Goal: Obtain resource: Obtain resource

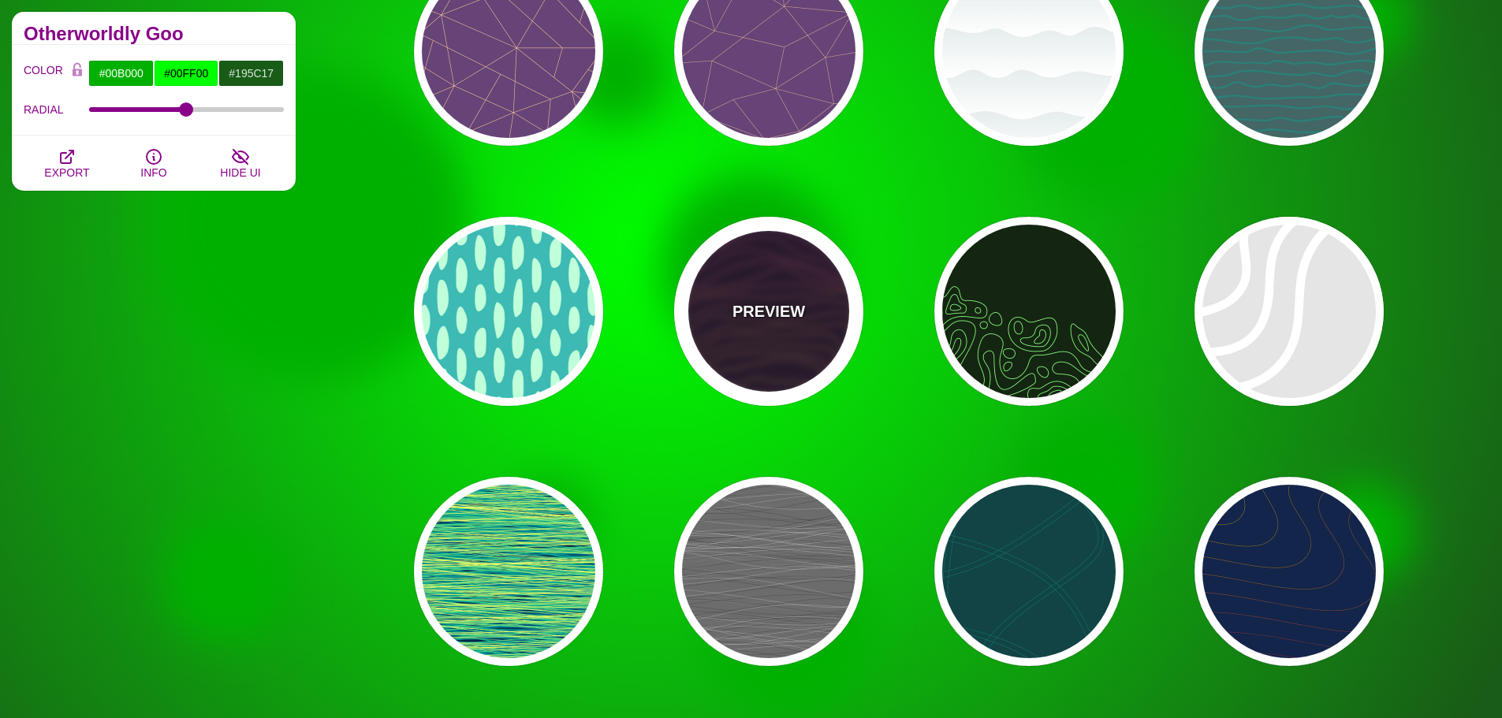
scroll to position [14511, 0]
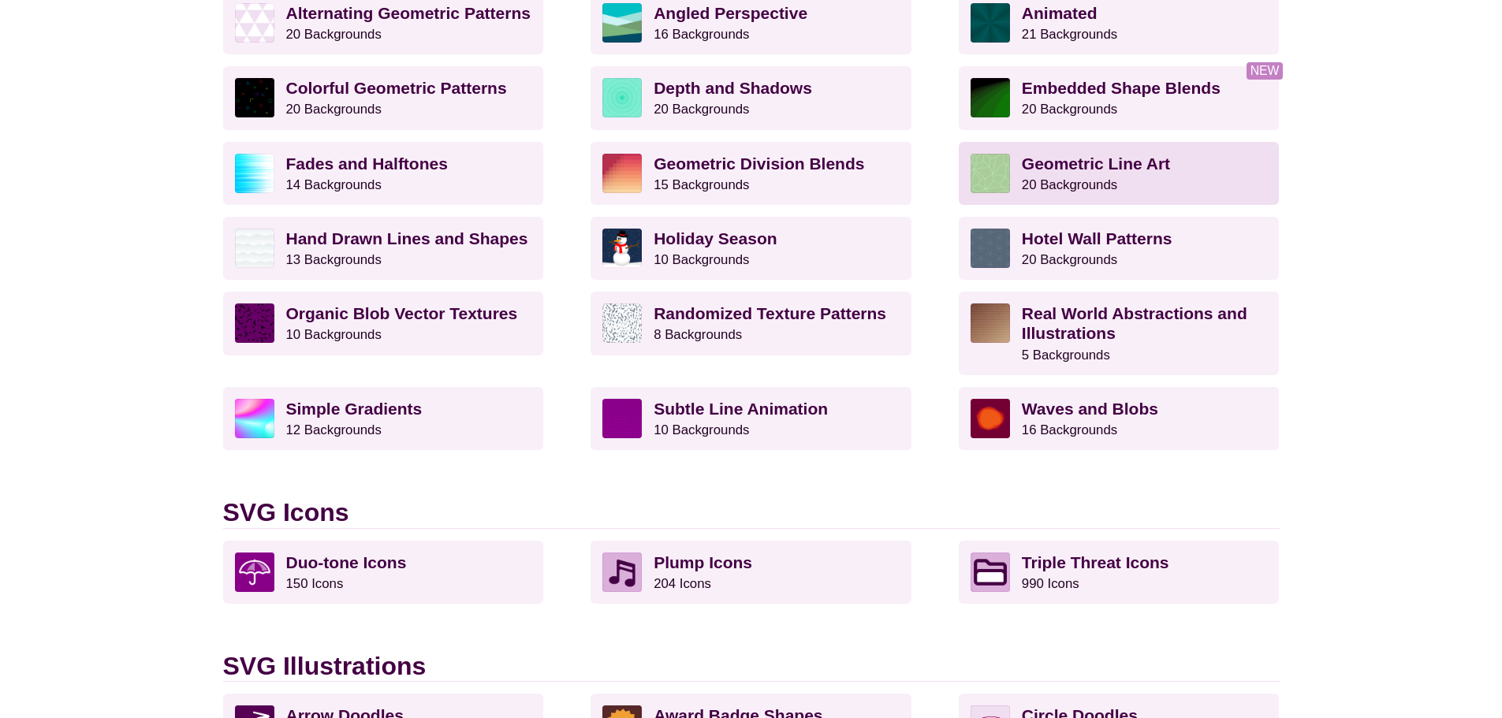
scroll to position [631, 0]
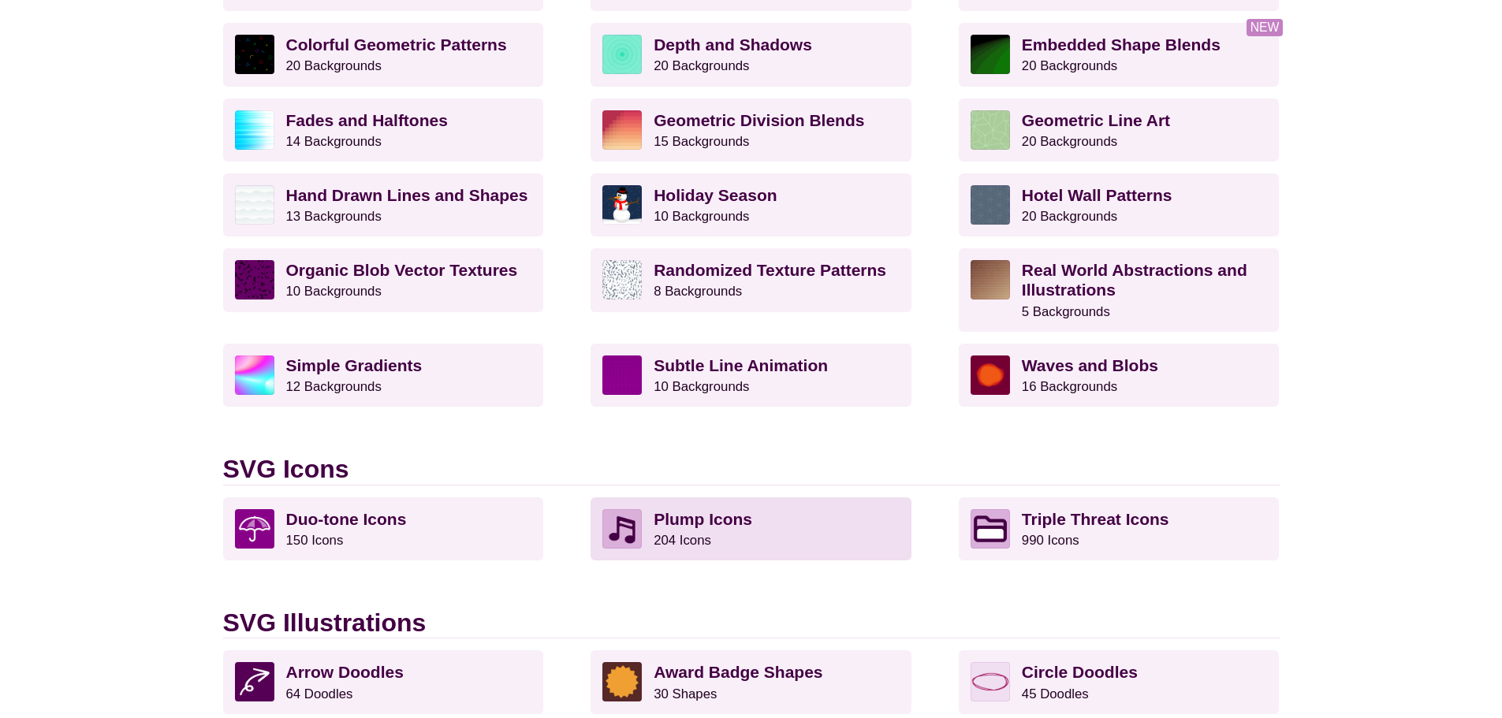
click at [749, 532] on p "Plump Icons 204 Icons" at bounding box center [777, 528] width 246 height 39
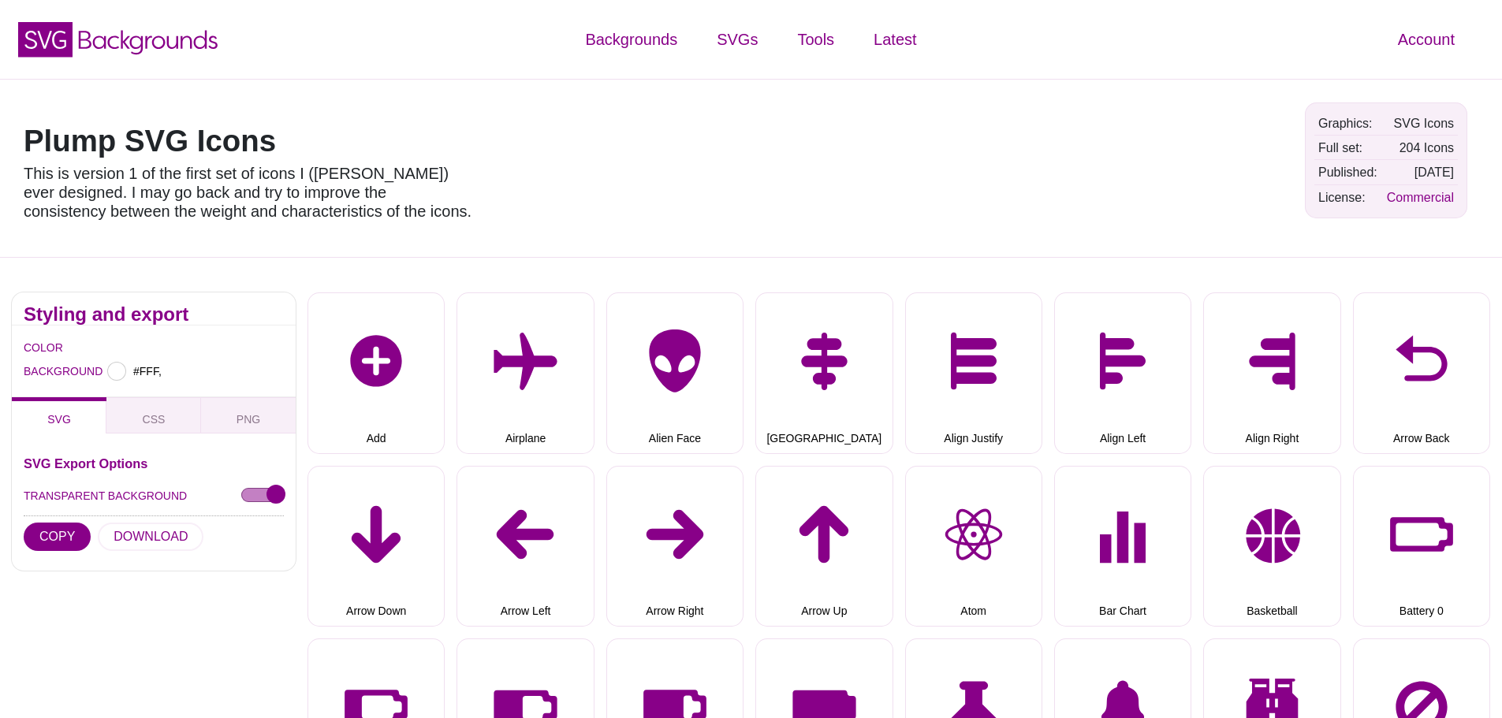
type input "#FFFFFF"
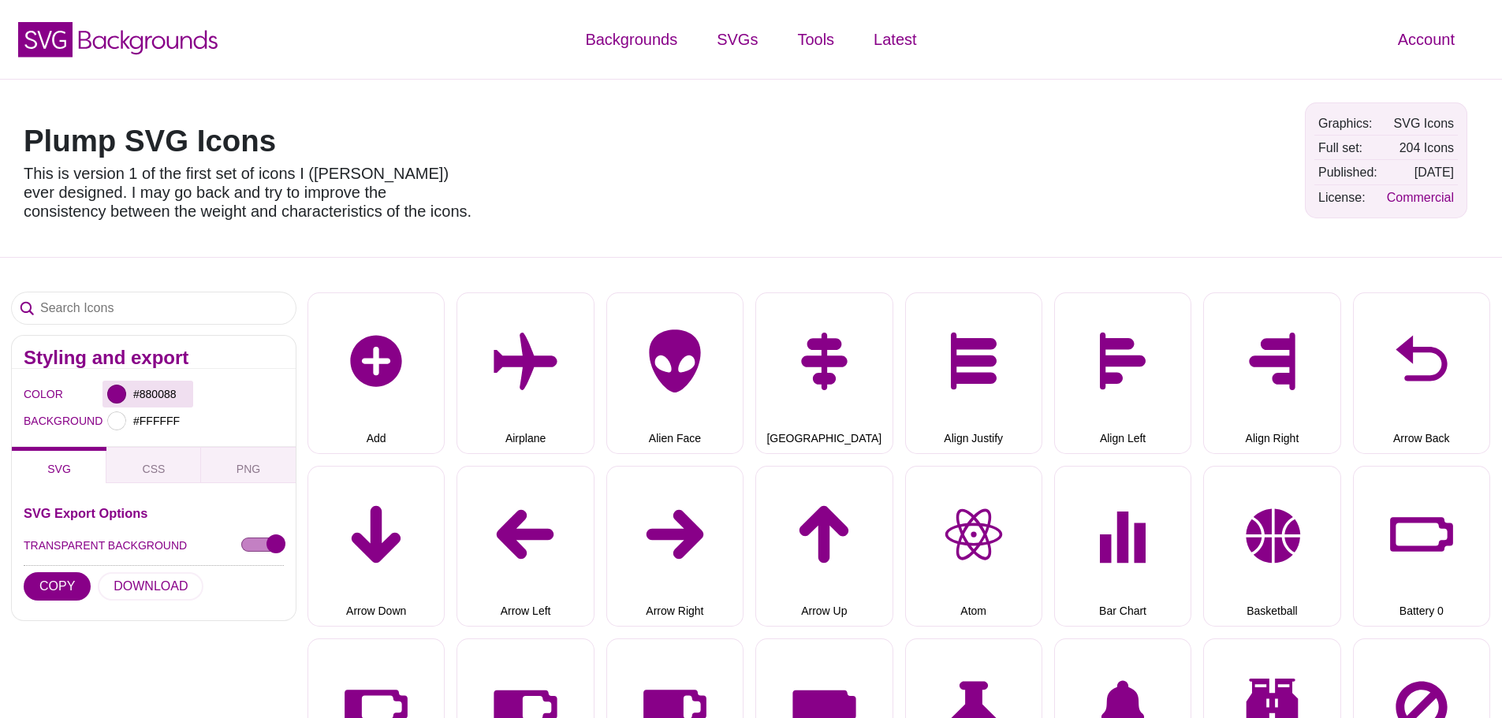
click at [122, 388] on div at bounding box center [116, 394] width 19 height 19
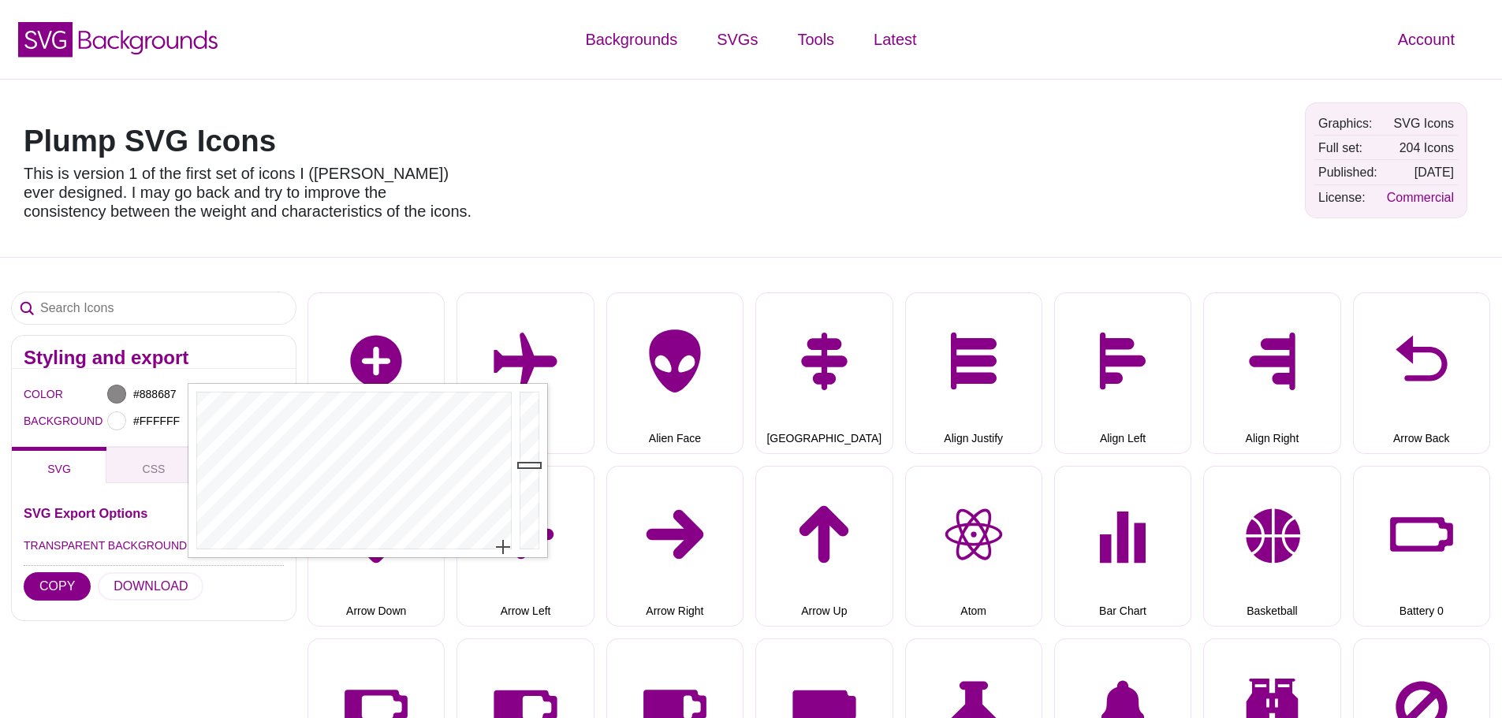
click at [503, 547] on div at bounding box center [351, 470] width 327 height 173
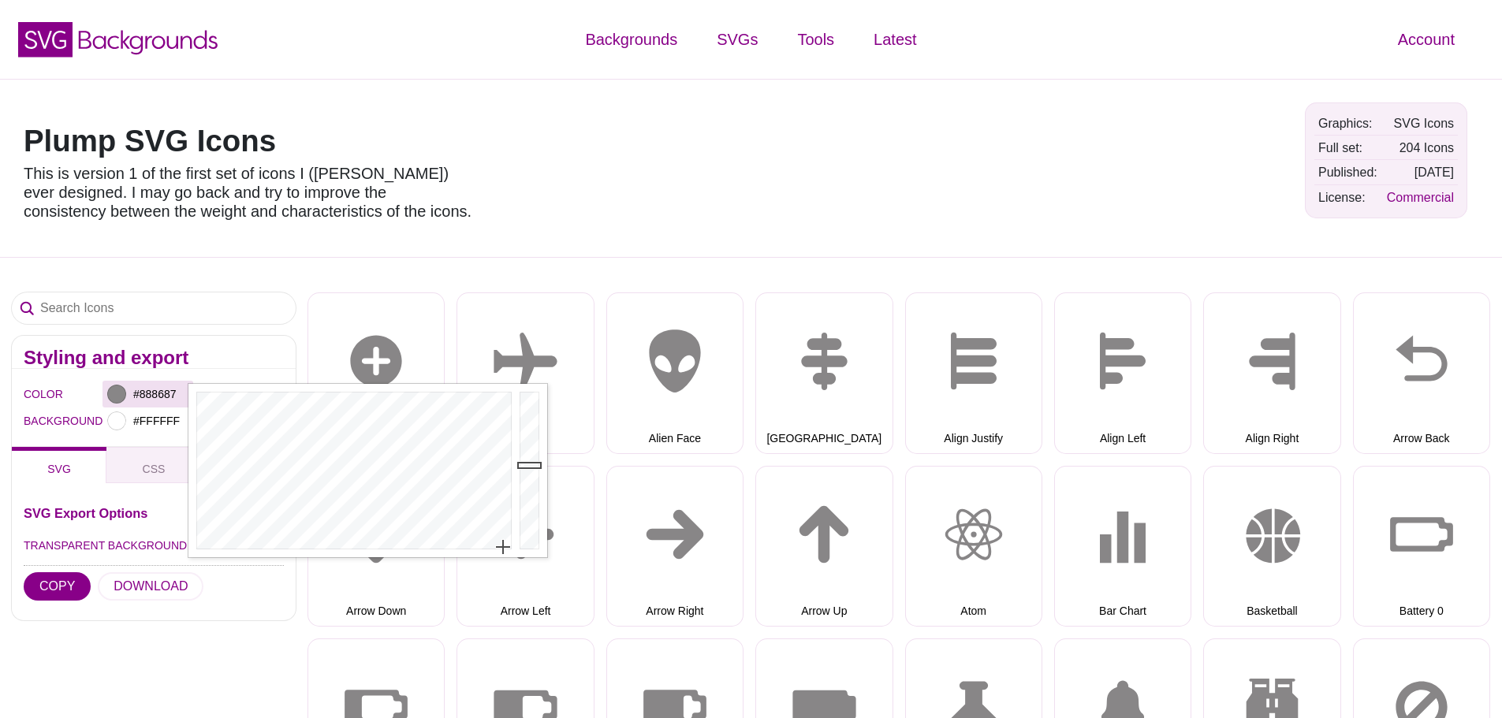
click at [129, 389] on div "#888687" at bounding box center [148, 394] width 91 height 27
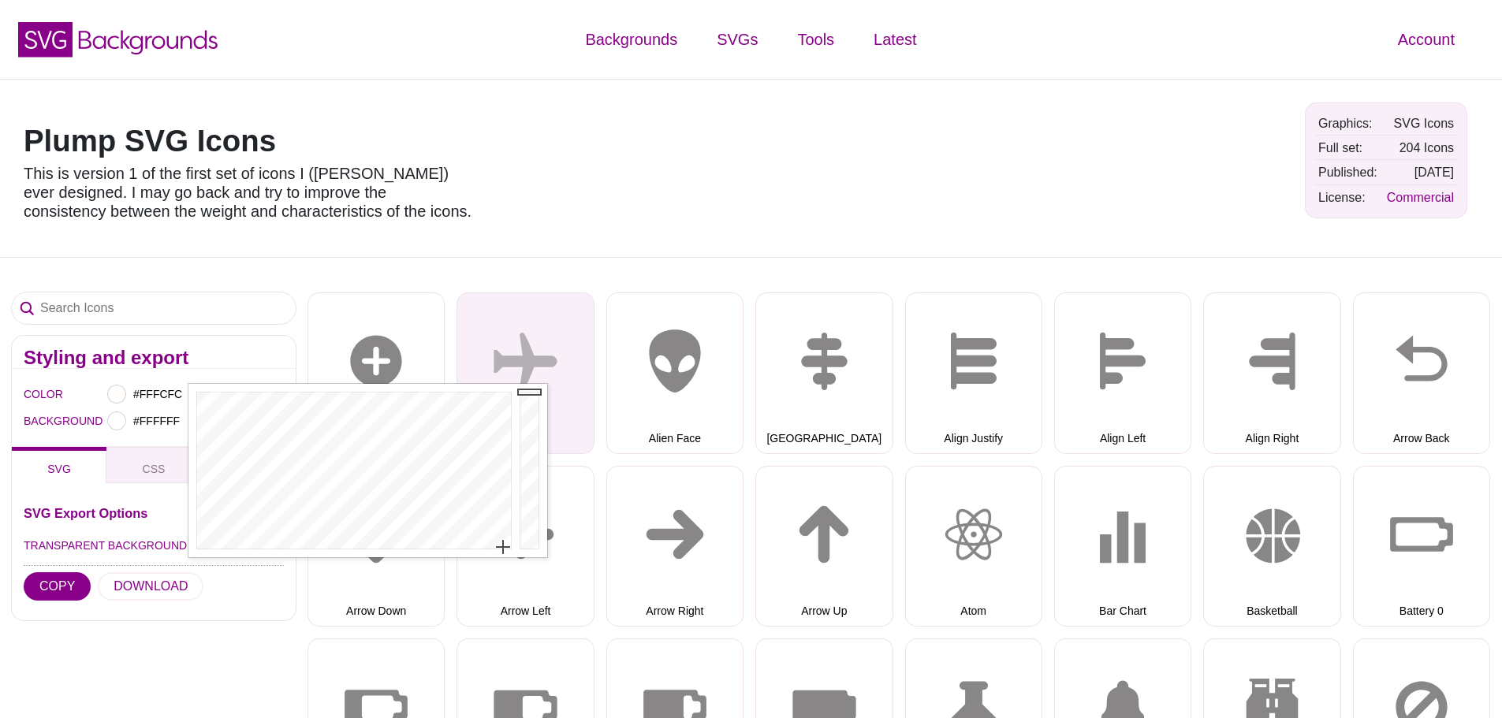
drag, startPoint x: 536, startPoint y: 467, endPoint x: 529, endPoint y: 378, distance: 89.4
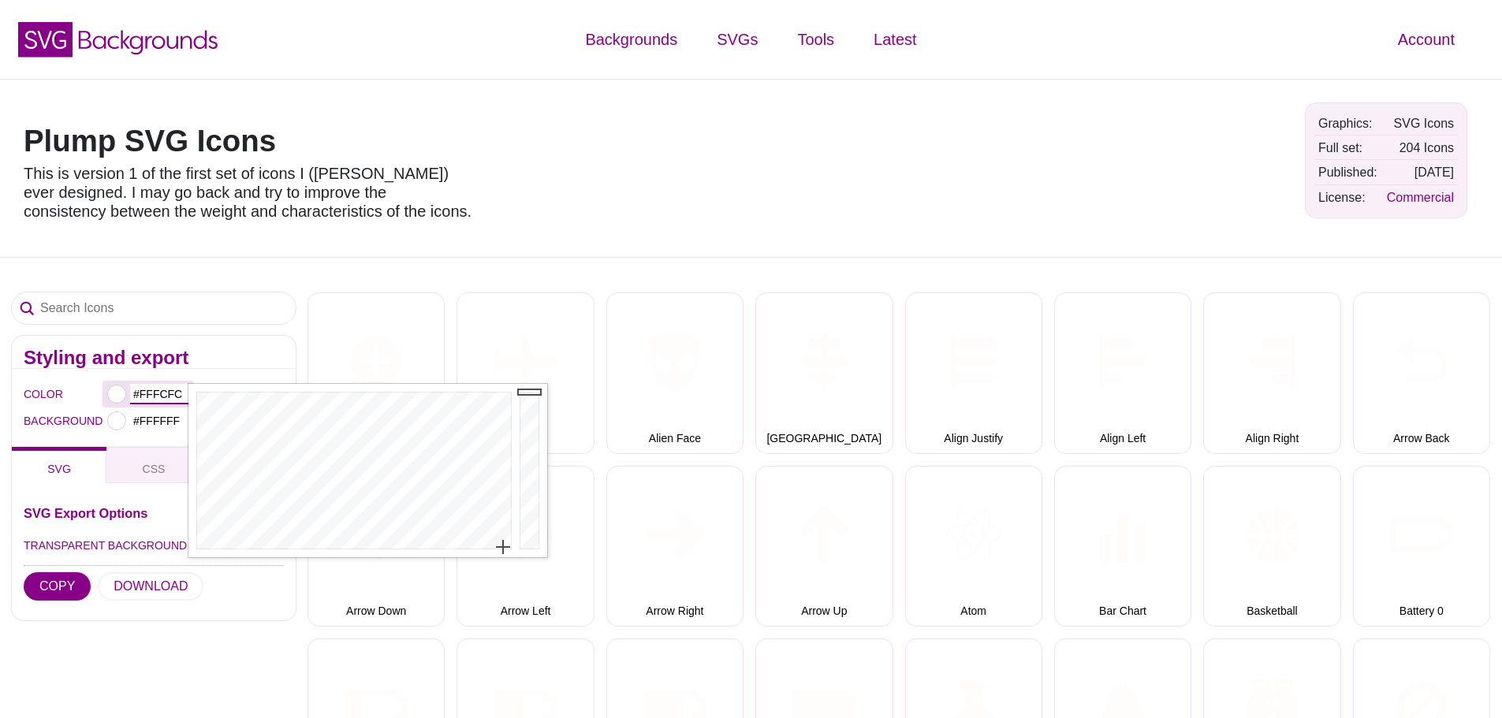
click at [184, 394] on input "#FFFCFC" at bounding box center [159, 394] width 58 height 21
drag, startPoint x: 184, startPoint y: 394, endPoint x: 130, endPoint y: 394, distance: 53.6
click at [130, 394] on input "#FFFCFC" at bounding box center [159, 394] width 58 height 21
type input "#FF79C2"
click at [483, 467] on div at bounding box center [351, 470] width 327 height 173
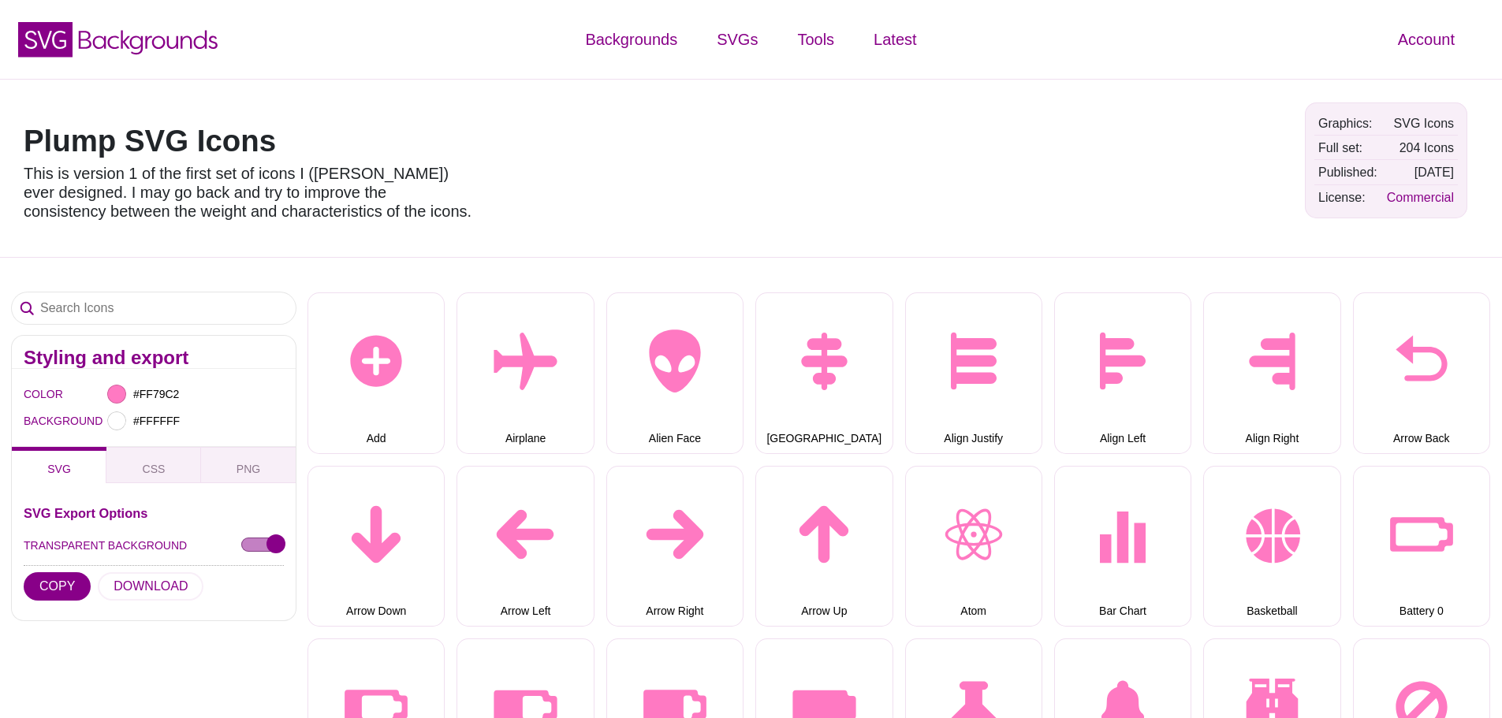
click at [81, 304] on input "Search Icons" at bounding box center [154, 309] width 284 height 32
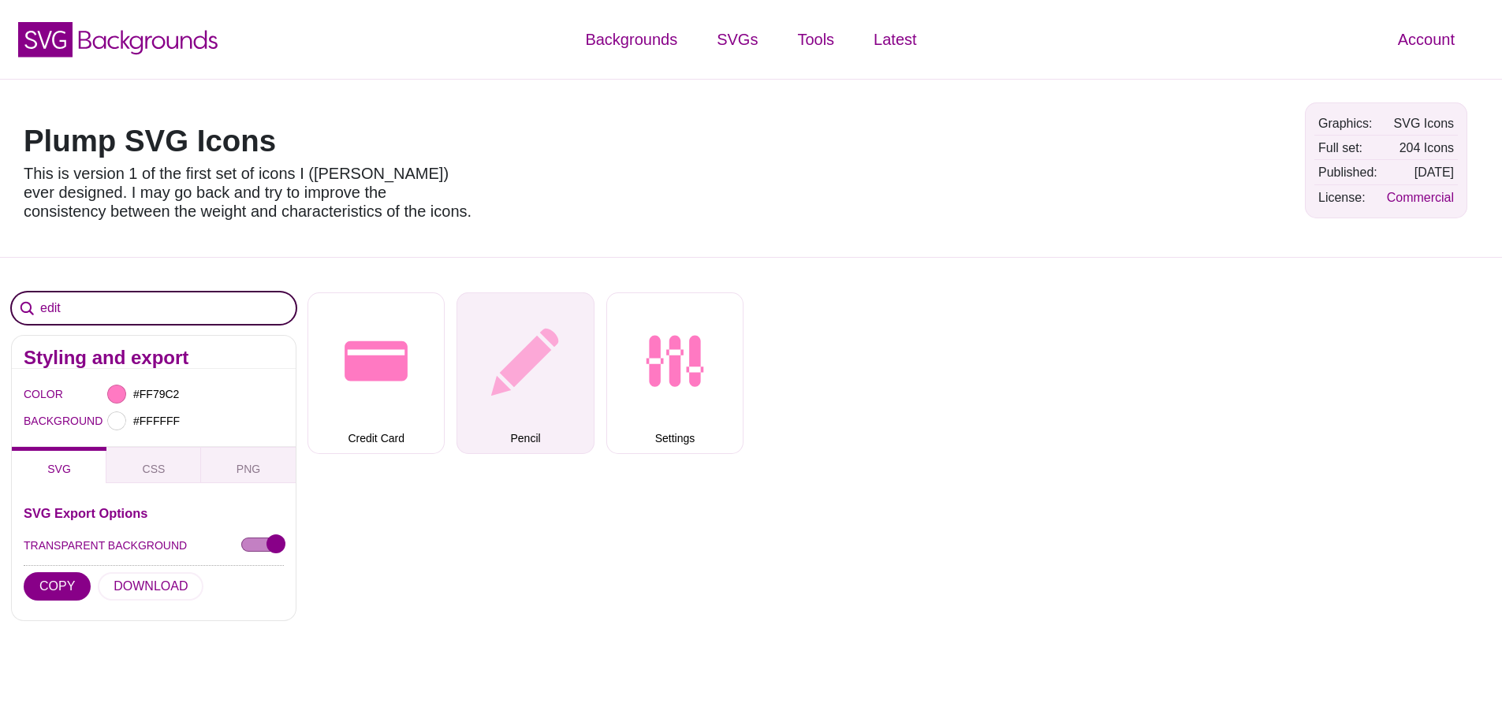
type input "edit"
click at [550, 356] on button "Pencil" at bounding box center [525, 373] width 137 height 161
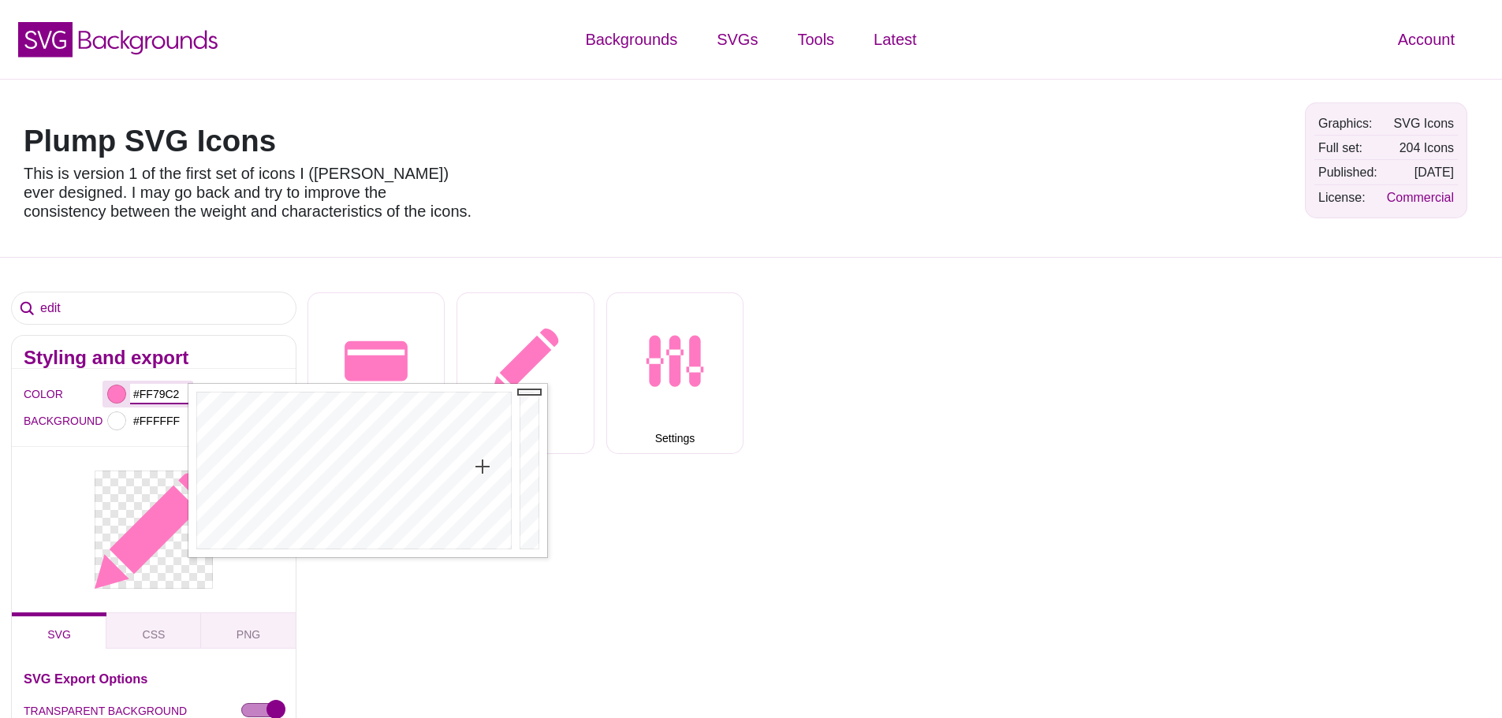
click at [155, 403] on input "#FF79C2" at bounding box center [159, 394] width 58 height 21
drag, startPoint x: 180, startPoint y: 393, endPoint x: 140, endPoint y: 394, distance: 39.4
click at [140, 394] on input "#FF79C2" at bounding box center [159, 394] width 58 height 21
type input "#FFFFFF"
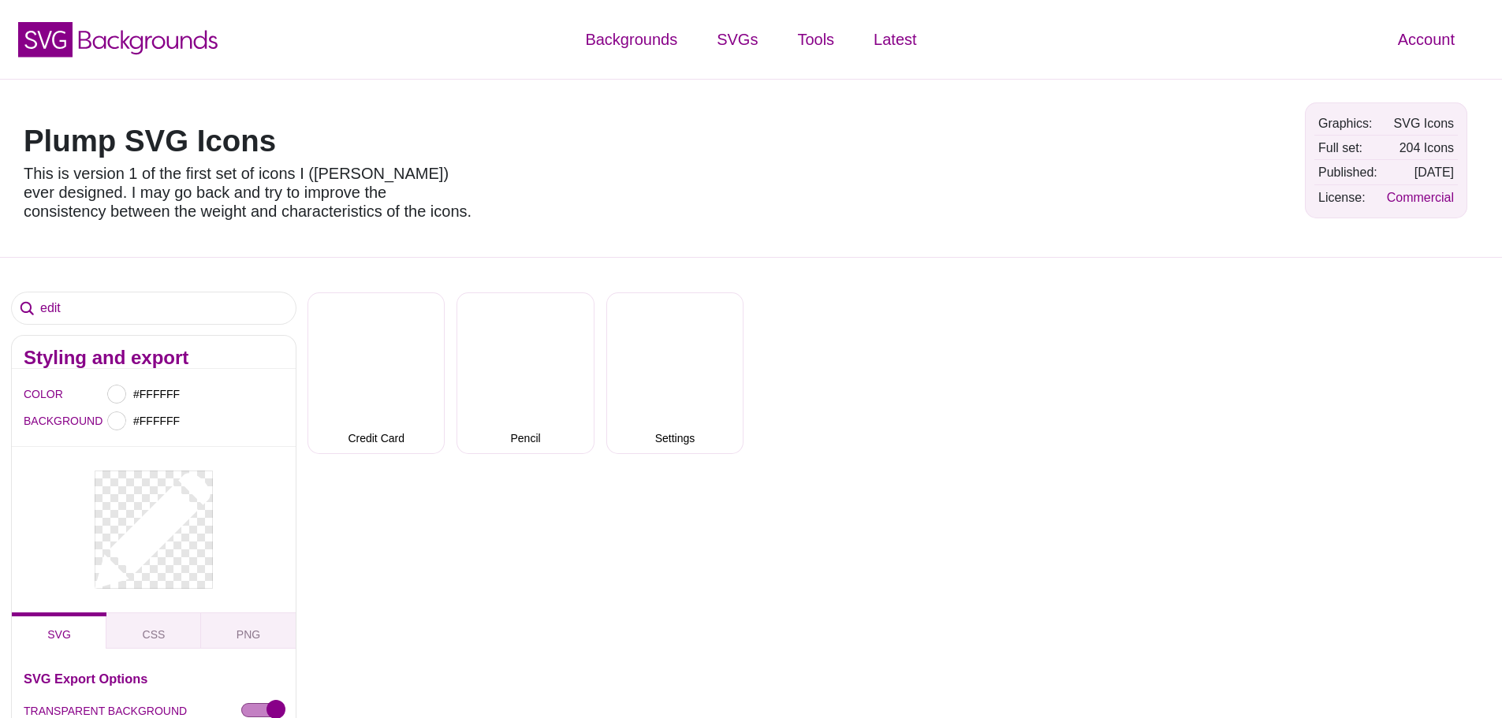
click at [269, 593] on div at bounding box center [154, 530] width 284 height 166
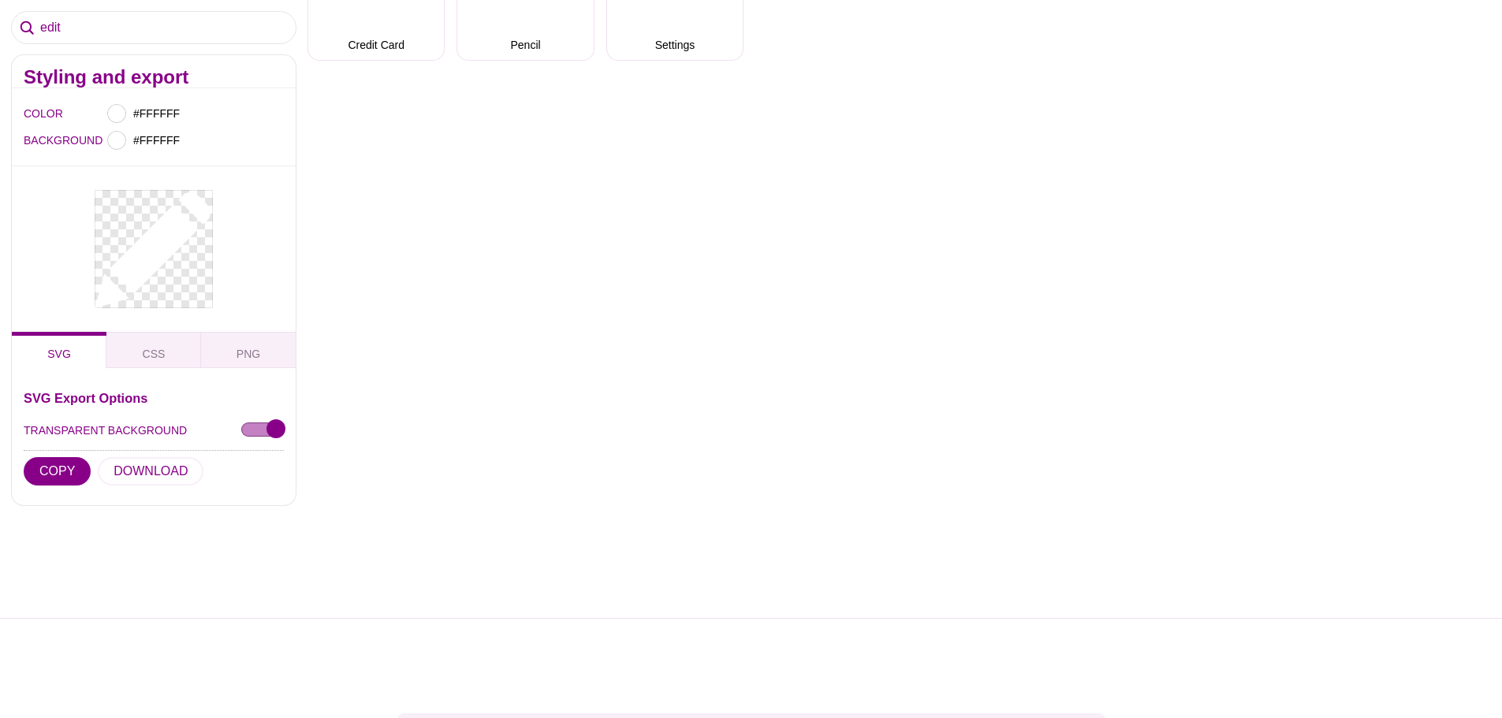
scroll to position [394, 0]
click at [145, 470] on div at bounding box center [154, 523] width 308 height 189
click at [136, 470] on div at bounding box center [154, 523] width 308 height 189
click at [150, 471] on div at bounding box center [154, 523] width 308 height 189
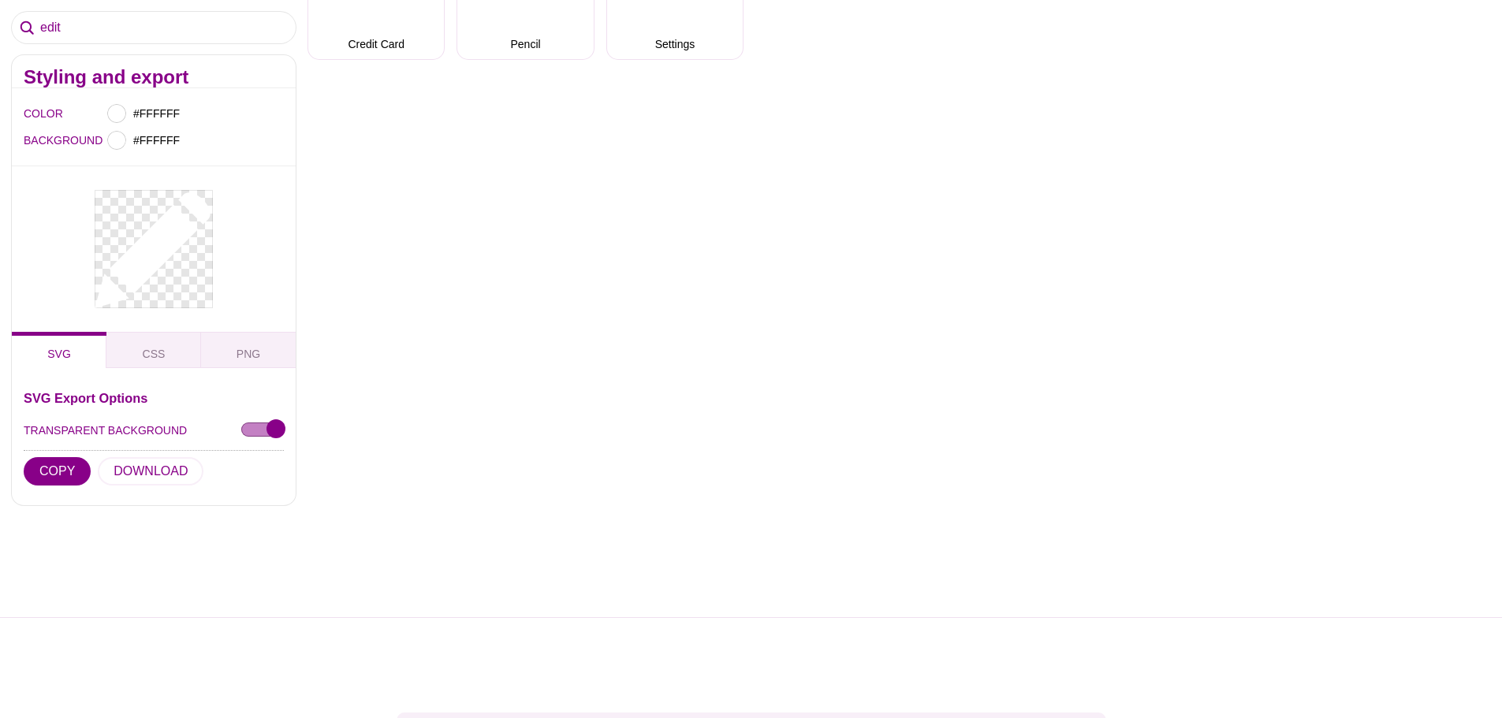
click at [150, 471] on div at bounding box center [154, 523] width 308 height 189
click at [62, 471] on div at bounding box center [154, 523] width 308 height 189
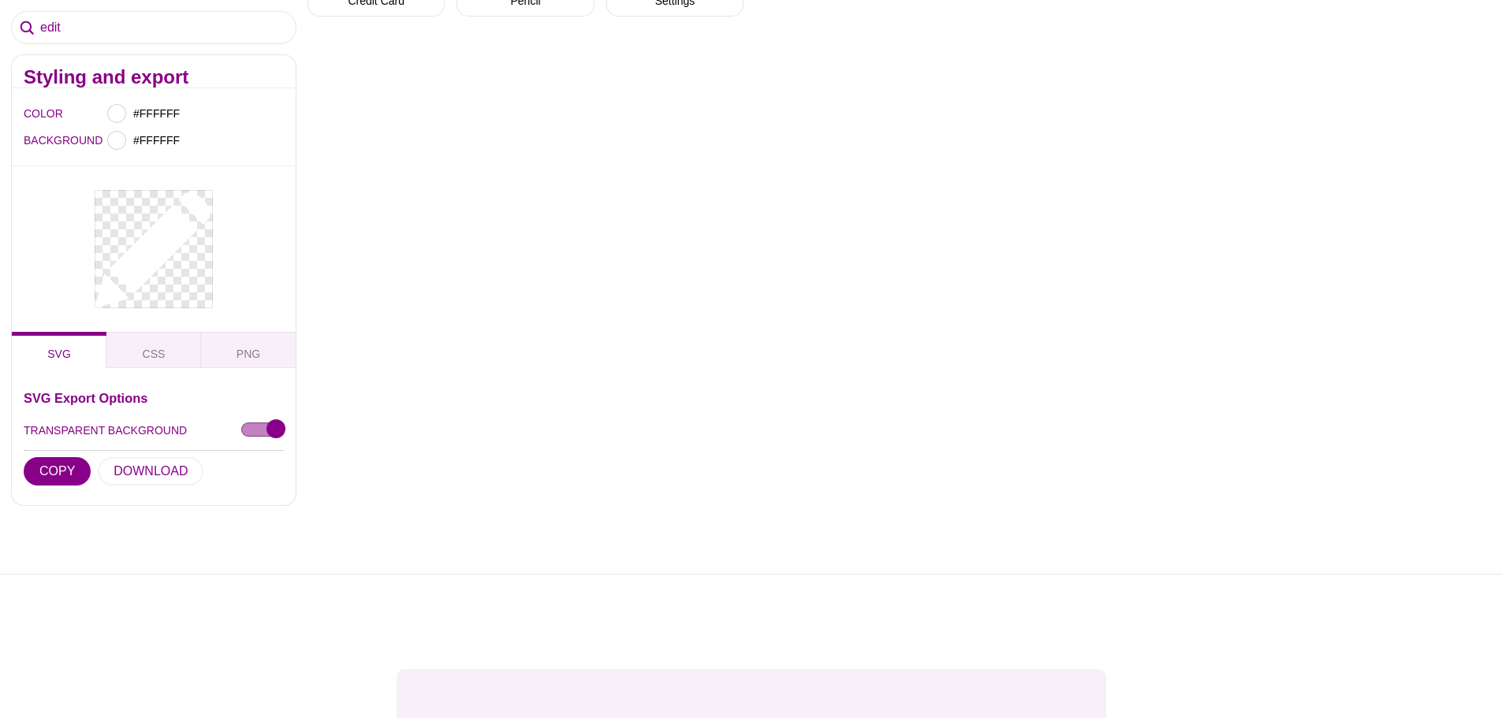
scroll to position [473, 0]
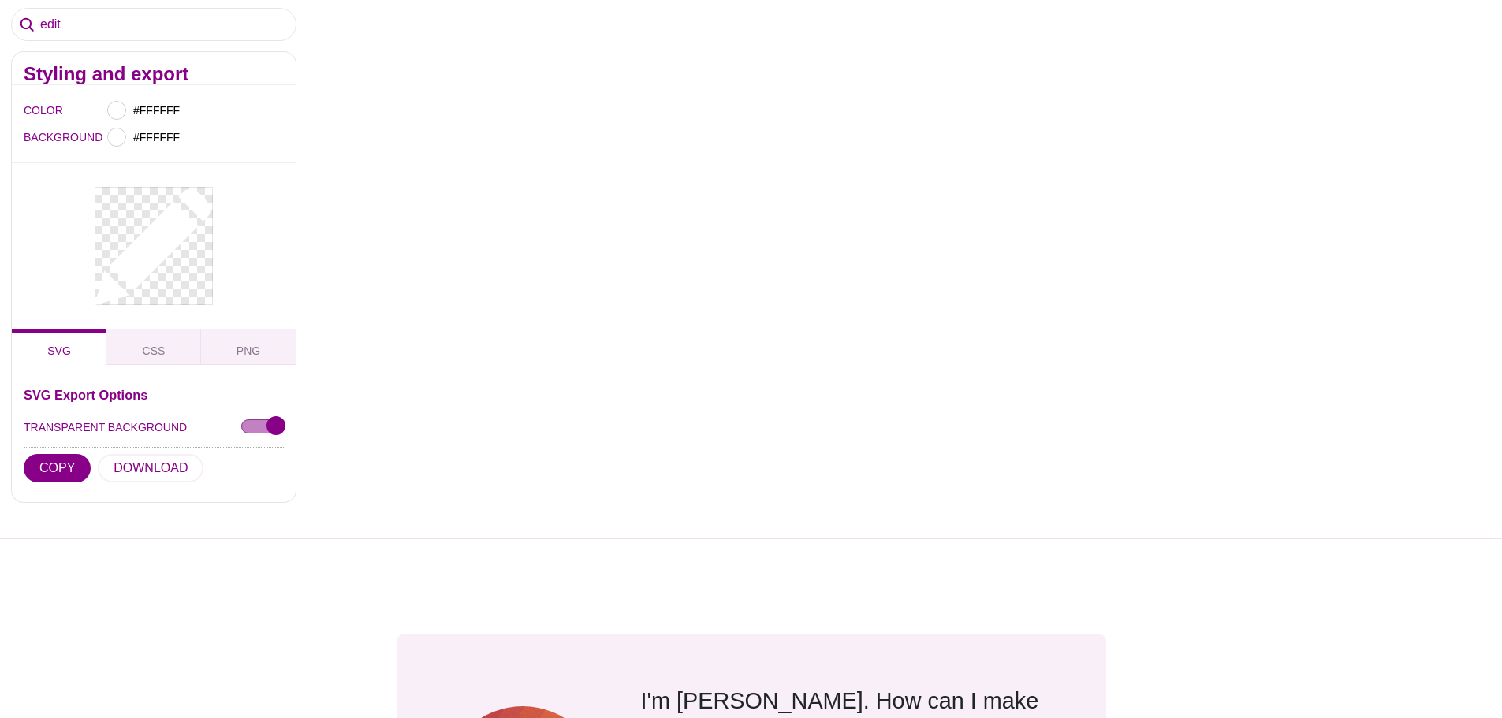
click at [160, 484] on div at bounding box center [154, 444] width 308 height 189
click at [158, 475] on div at bounding box center [154, 444] width 308 height 189
click at [132, 466] on div at bounding box center [154, 444] width 308 height 189
click at [62, 466] on div at bounding box center [154, 444] width 308 height 189
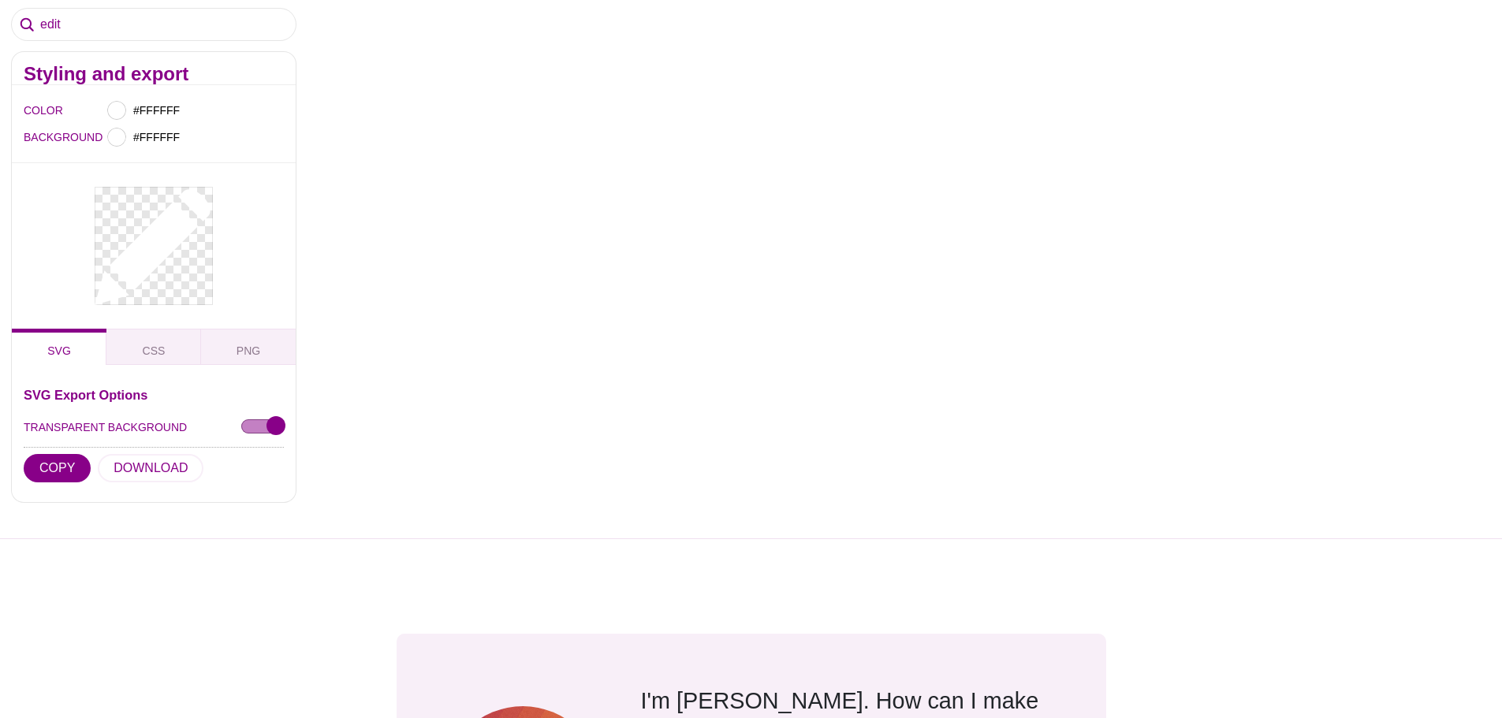
click at [50, 473] on div at bounding box center [154, 444] width 308 height 189
click at [60, 464] on div at bounding box center [154, 444] width 308 height 189
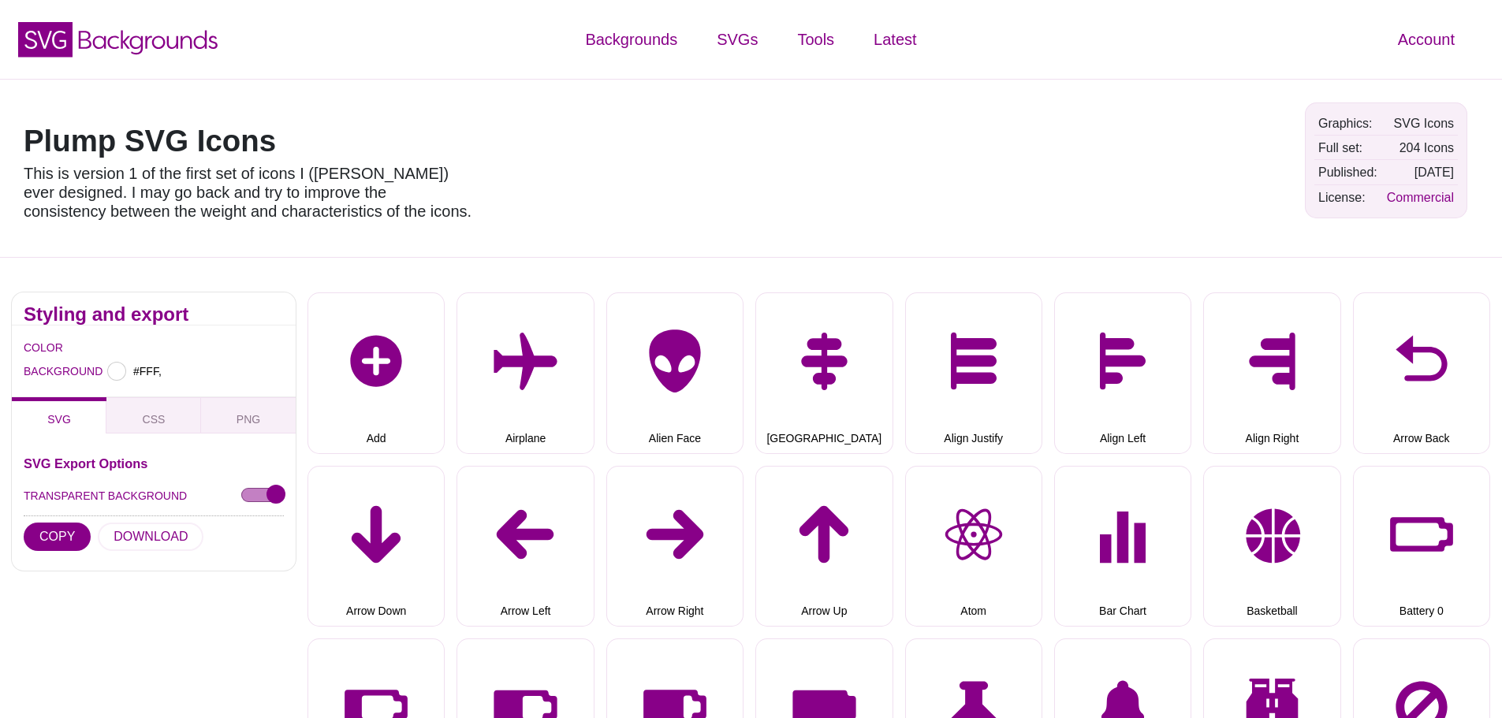
scroll to position [473, 0]
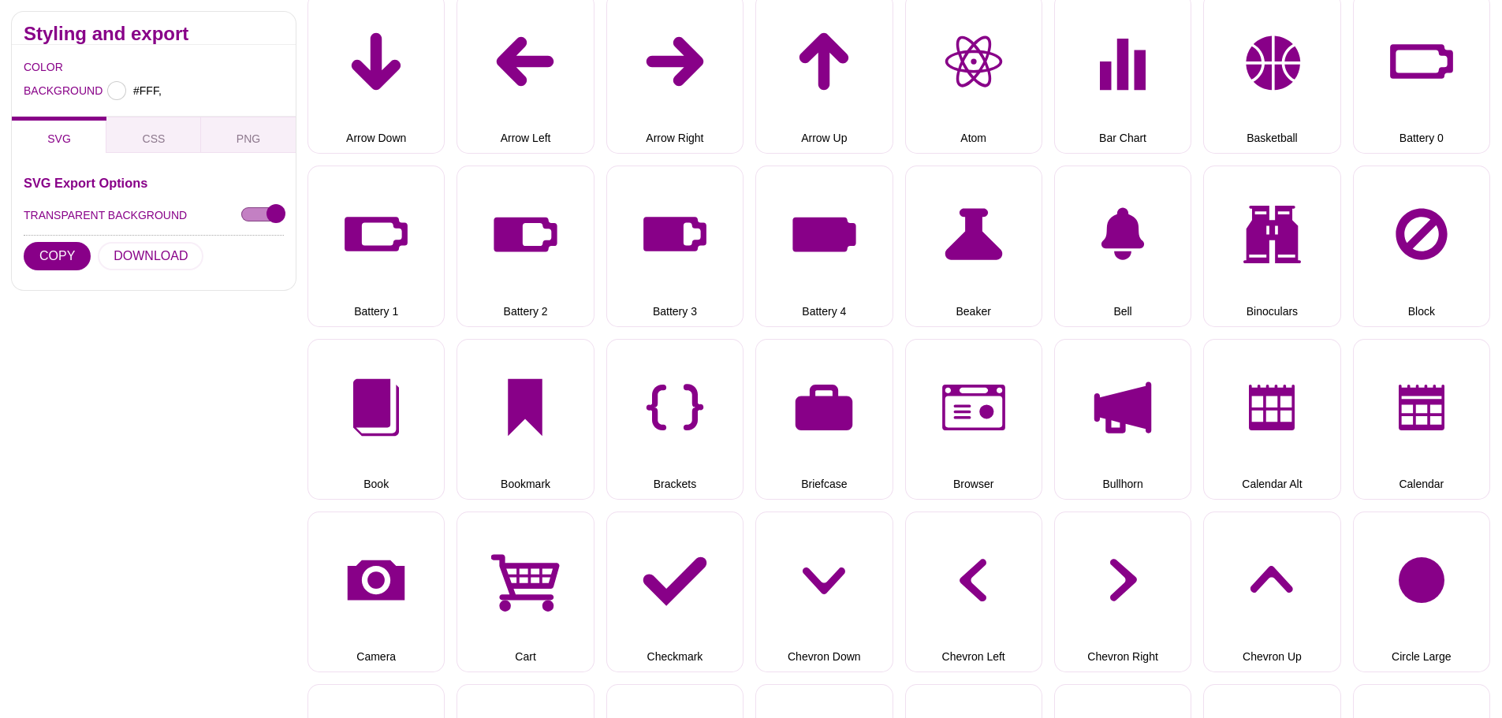
type input "#FFFFFF"
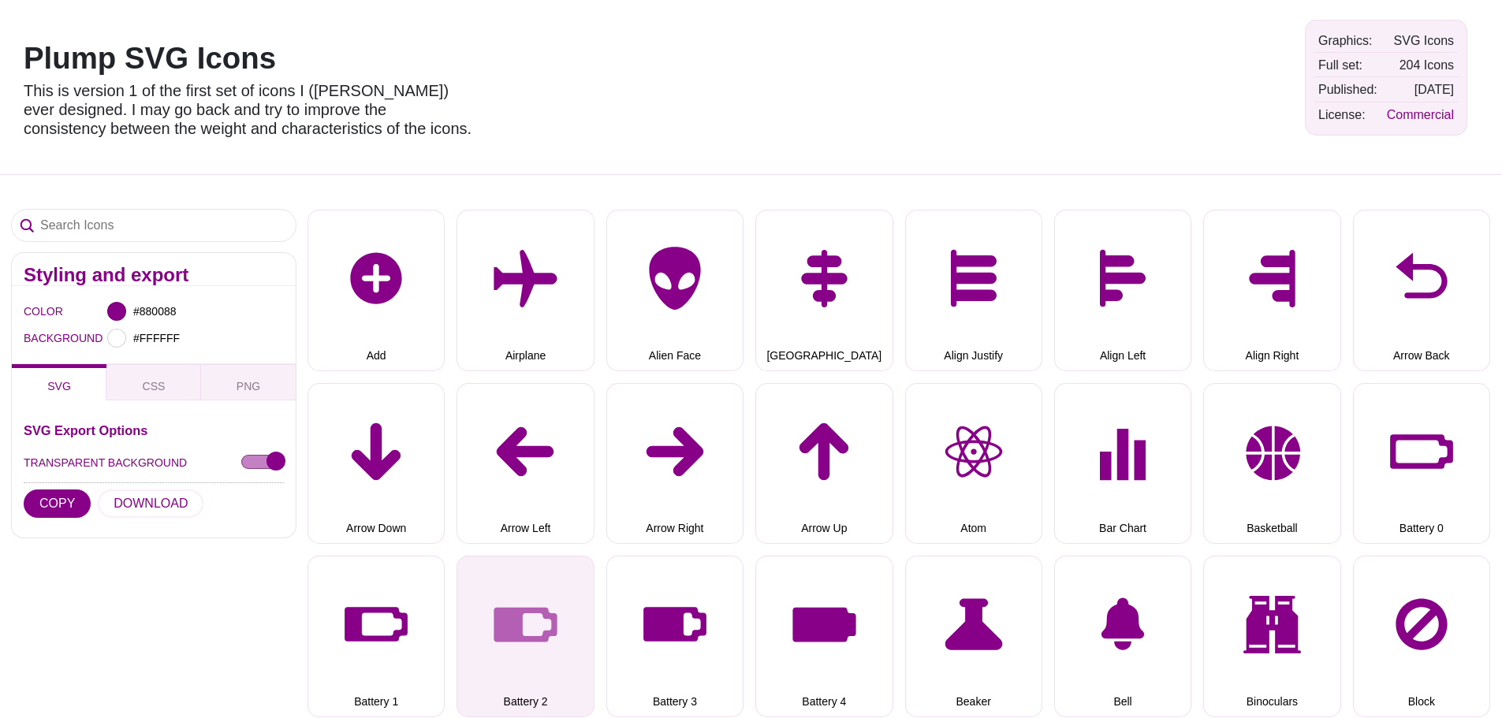
scroll to position [79, 0]
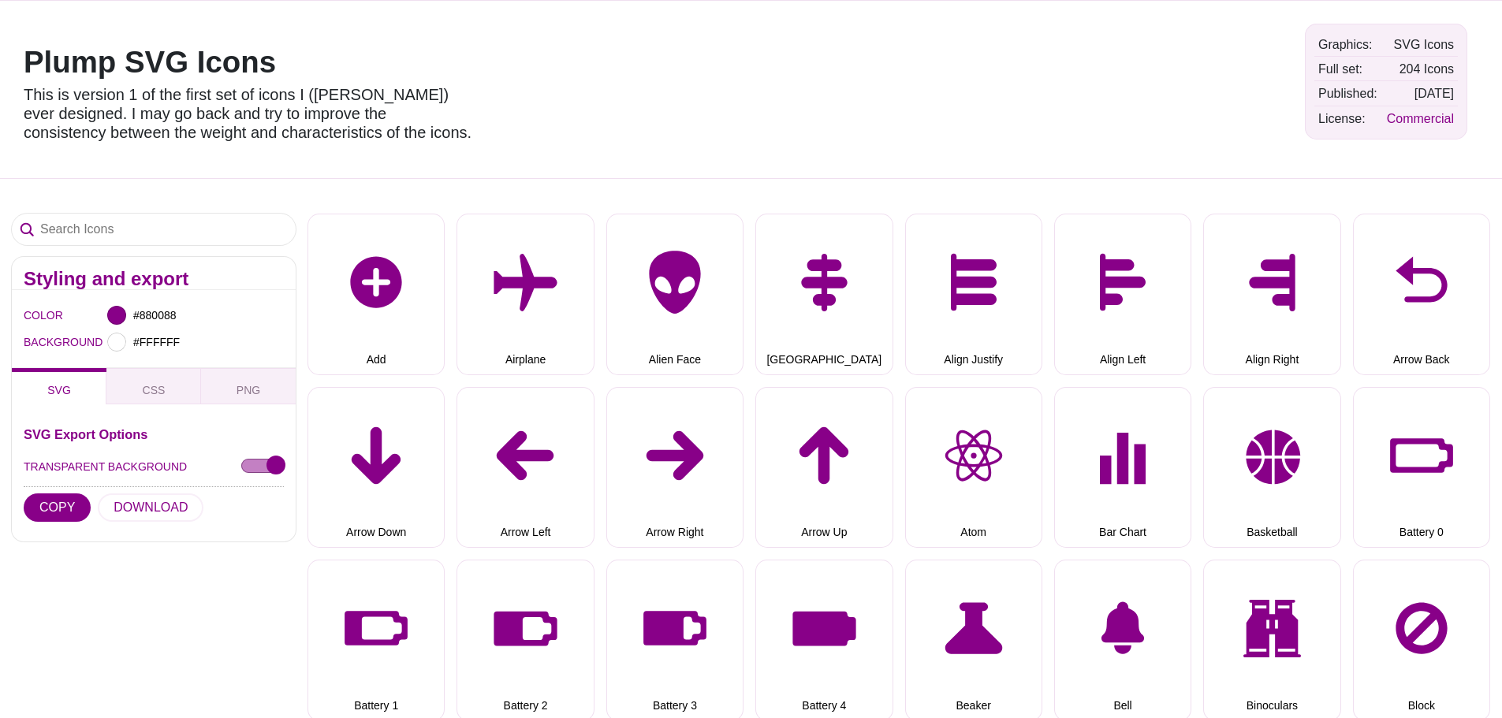
drag, startPoint x: 146, startPoint y: 256, endPoint x: 147, endPoint y: 247, distance: 8.7
click at [147, 254] on div at bounding box center [154, 235] width 284 height 43
click at [146, 236] on input "Search Icons" at bounding box center [154, 230] width 284 height 32
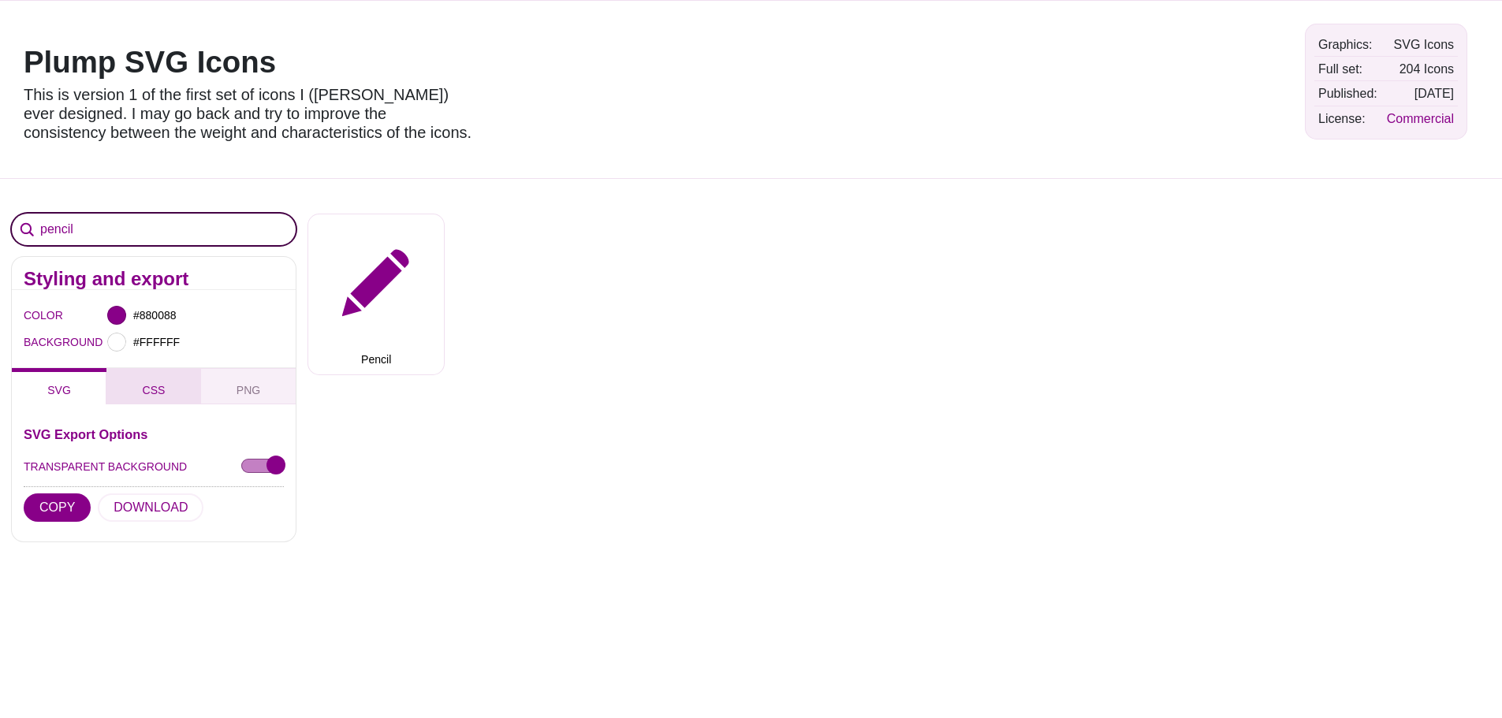
type input "pencil"
click at [136, 387] on button "CSS" at bounding box center [153, 386] width 95 height 36
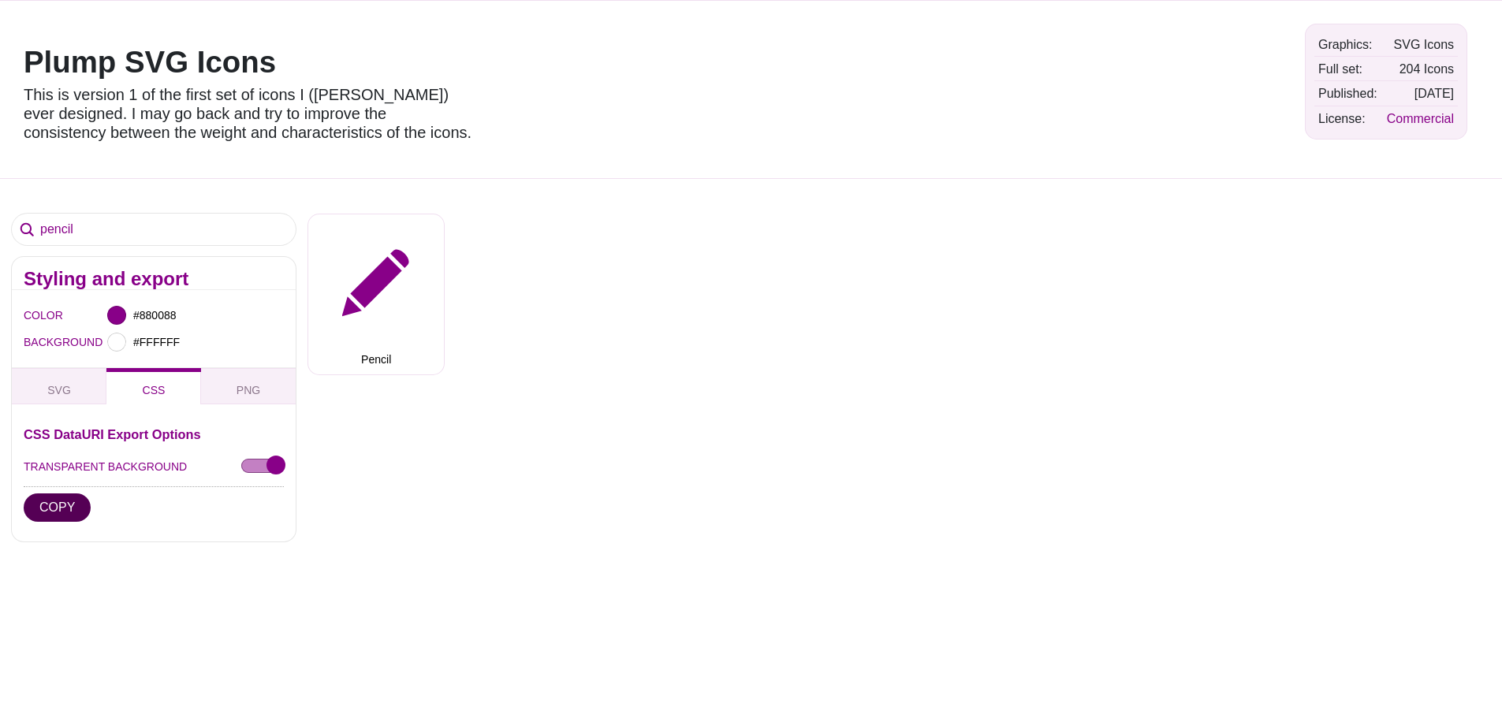
click at [61, 512] on button "COPY" at bounding box center [57, 508] width 67 height 28
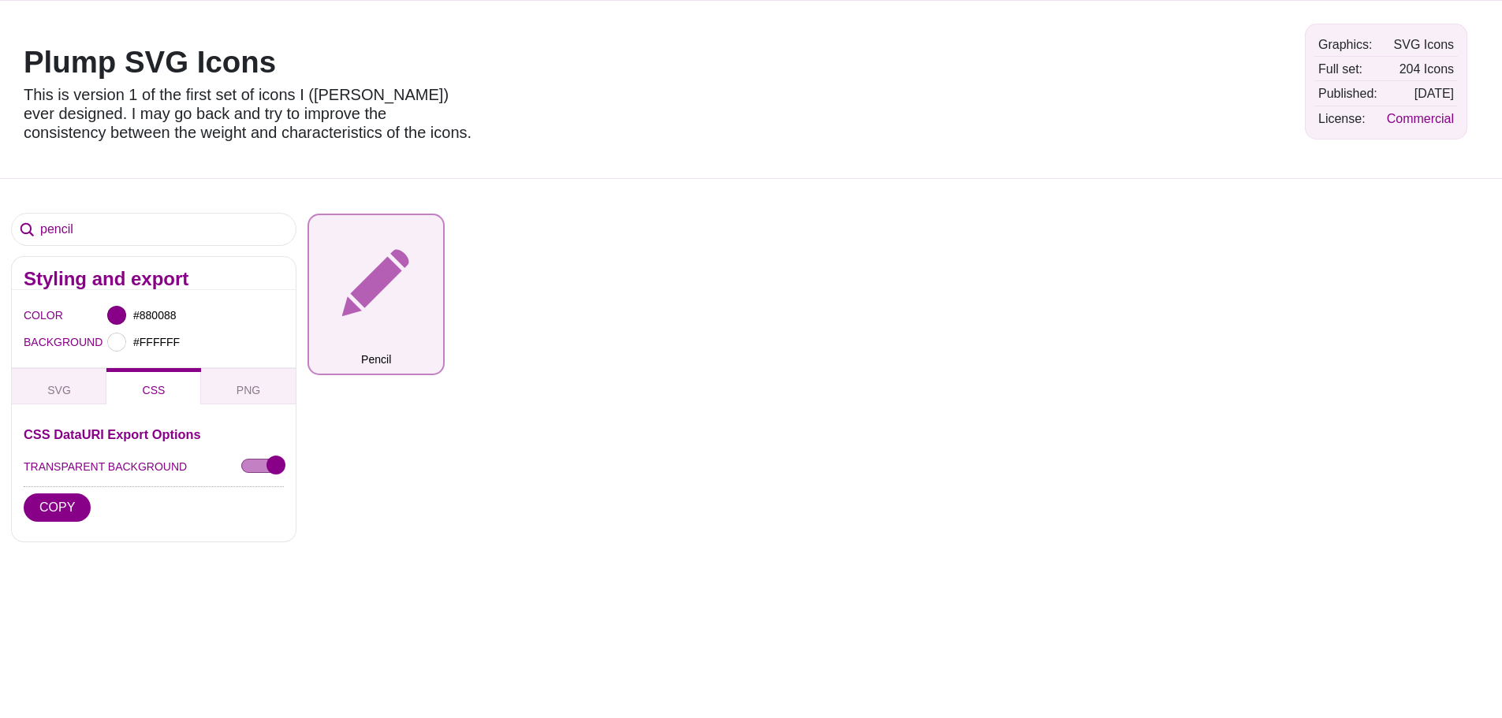
click at [393, 285] on button "Pencil" at bounding box center [376, 294] width 137 height 161
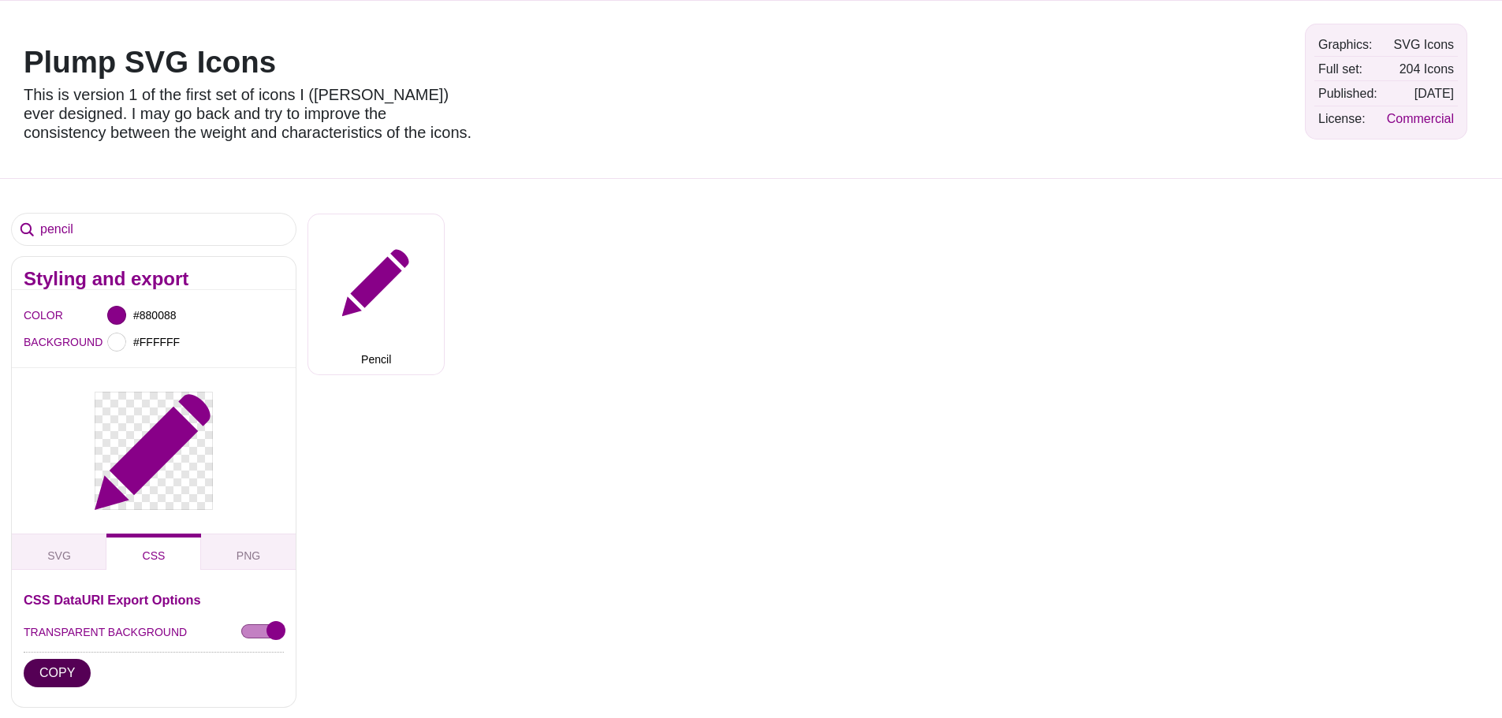
click at [53, 681] on button "COPY" at bounding box center [57, 673] width 67 height 28
click at [153, 319] on input "#880088" at bounding box center [159, 315] width 58 height 21
drag, startPoint x: 176, startPoint y: 313, endPoint x: 136, endPoint y: 313, distance: 40.2
click at [136, 313] on input "#880088" at bounding box center [159, 315] width 58 height 21
click at [181, 315] on input "#880088" at bounding box center [159, 315] width 58 height 21
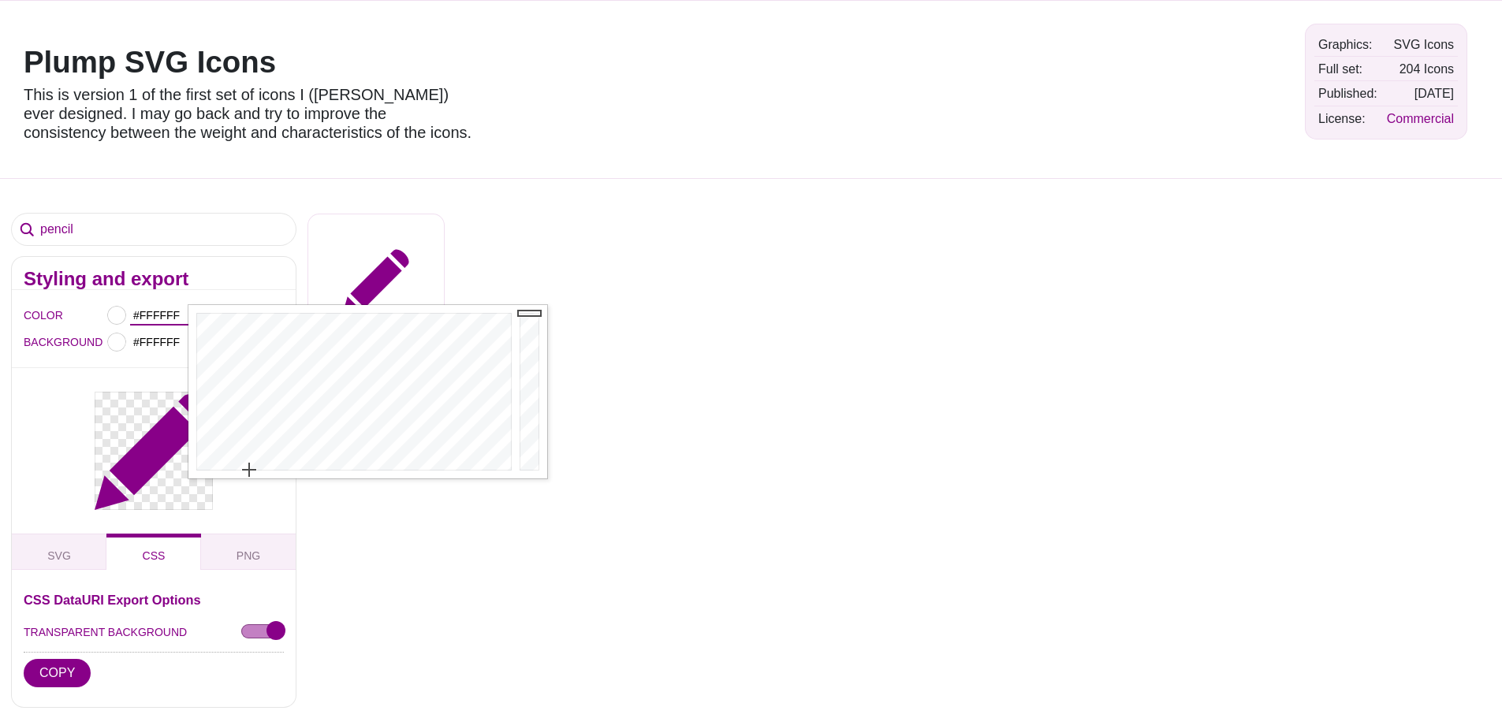
type input "#FFFFFF"
click at [71, 393] on div at bounding box center [154, 451] width 284 height 166
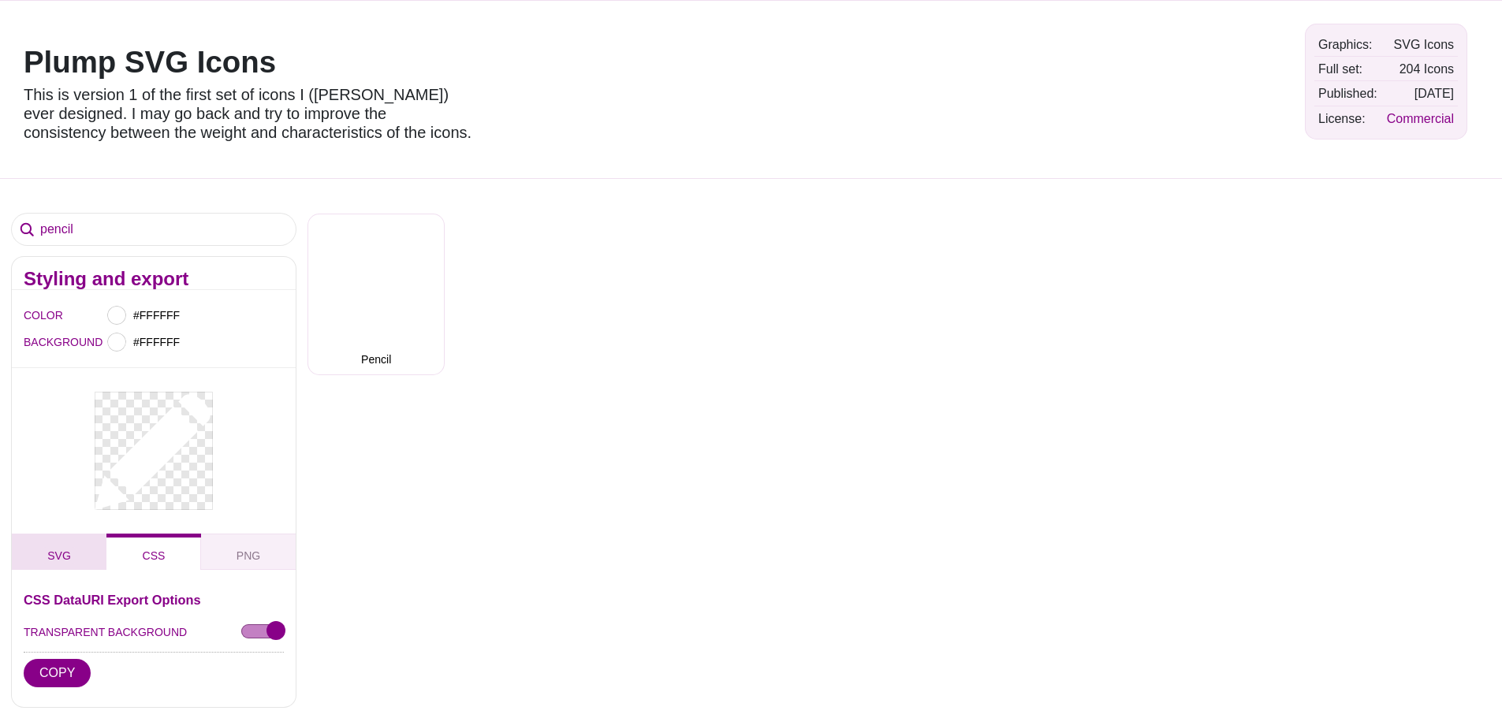
click at [83, 554] on button "SVG" at bounding box center [59, 552] width 95 height 36
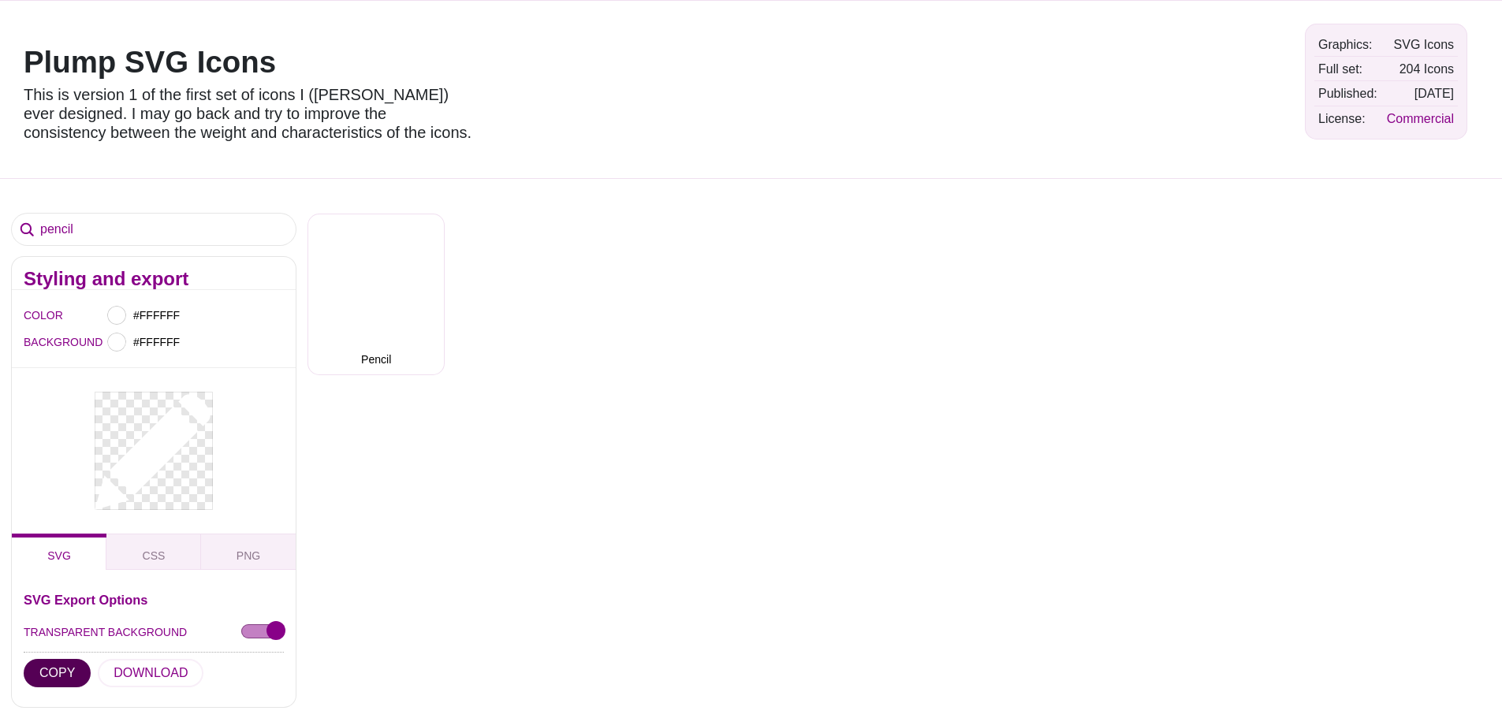
click at [62, 677] on button "COPY" at bounding box center [57, 673] width 67 height 28
click at [132, 677] on button "DOWNLOAD" at bounding box center [151, 673] width 106 height 28
click at [60, 673] on button "COPY" at bounding box center [57, 673] width 67 height 28
click at [233, 557] on button "PNG" at bounding box center [248, 552] width 95 height 36
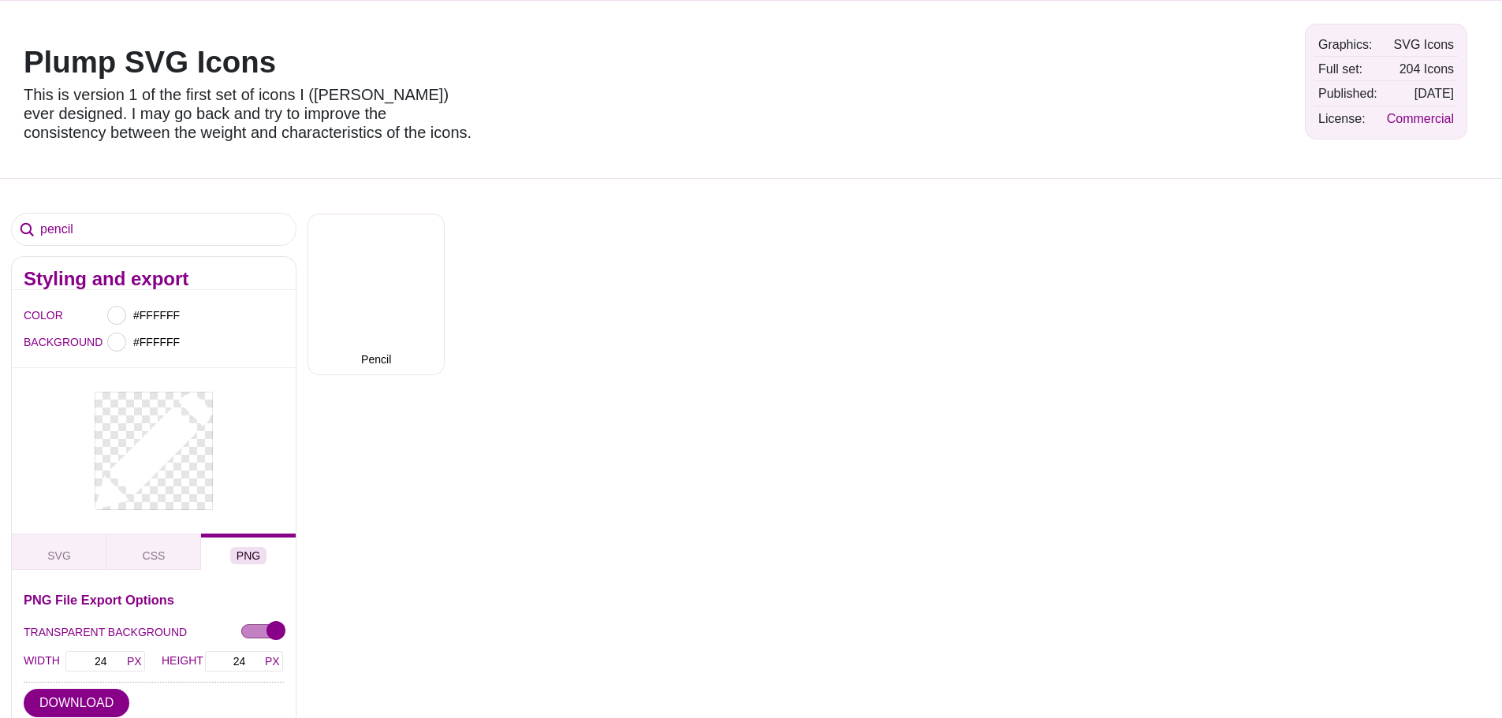
scroll to position [158, 0]
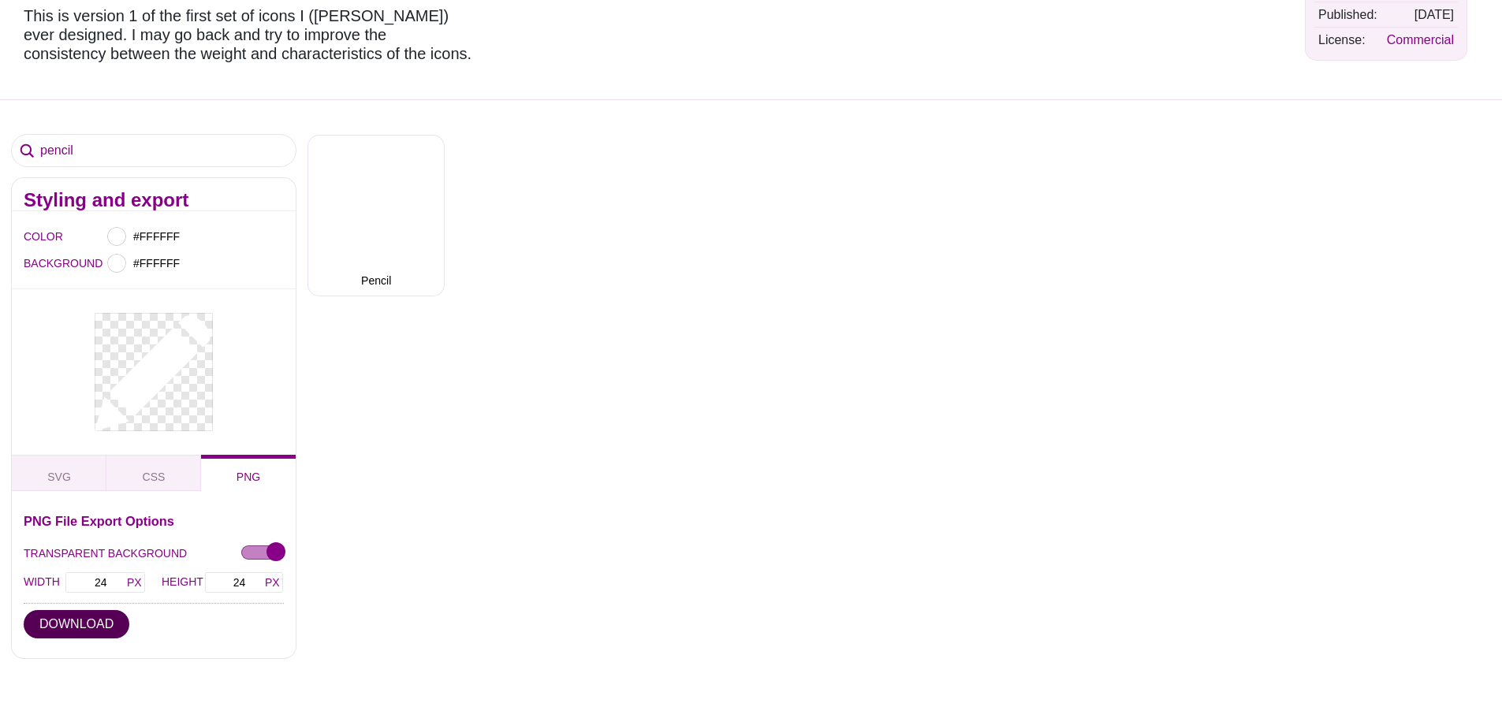
click at [74, 620] on button "DOWNLOAD" at bounding box center [77, 624] width 106 height 28
drag, startPoint x: 115, startPoint y: 585, endPoint x: 66, endPoint y: 574, distance: 50.1
click at [66, 574] on input "24" at bounding box center [105, 583] width 81 height 22
type input "200"
drag, startPoint x: 248, startPoint y: 582, endPoint x: 200, endPoint y: 576, distance: 48.5
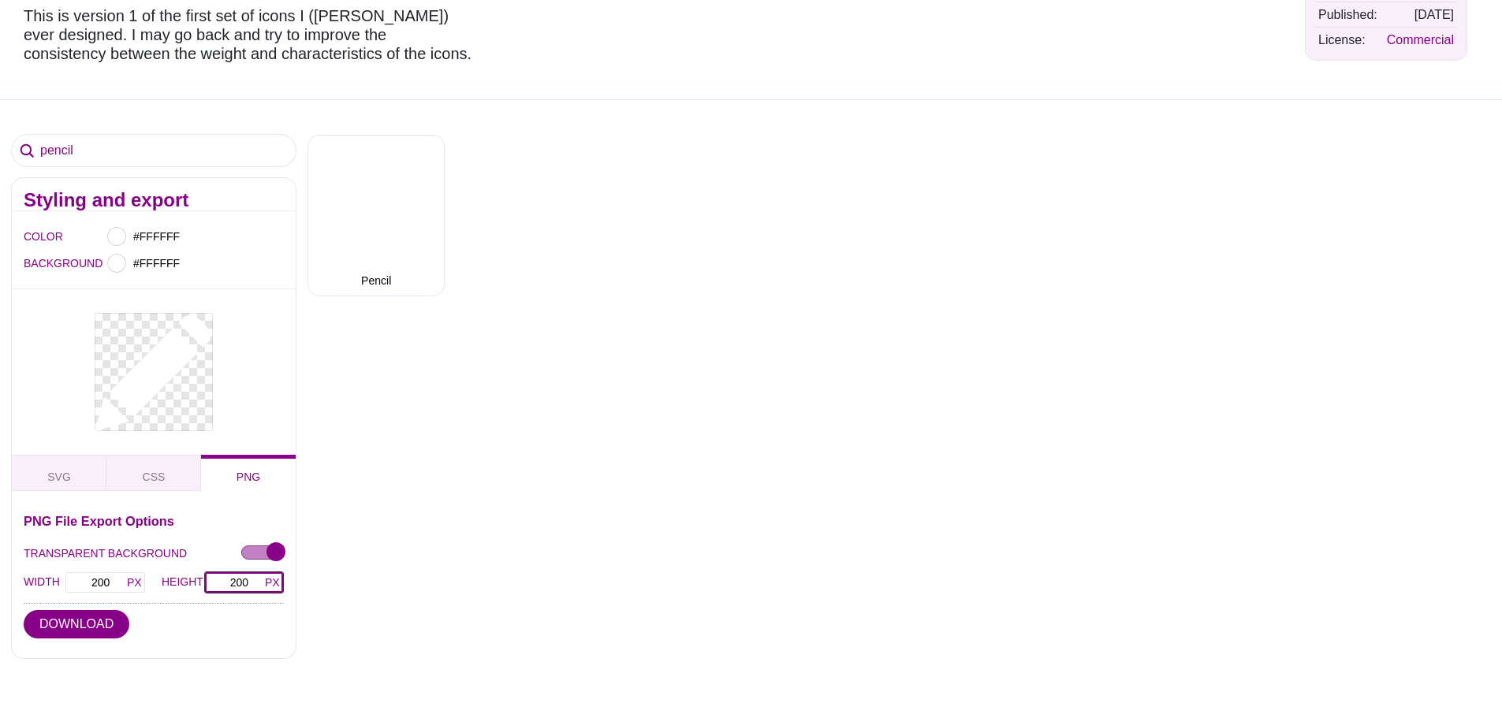
click at [200, 576] on div "HEIGHT 200" at bounding box center [223, 583] width 122 height 22
type input "200"
click at [189, 614] on div "PNG File Export Options TRANSPARENT BACKGROUND WIDTH 200 HEIGHT 200 DOWNLOAD" at bounding box center [154, 581] width 260 height 132
click at [86, 629] on button "DOWNLOAD" at bounding box center [77, 624] width 106 height 28
